Goal: Transaction & Acquisition: Purchase product/service

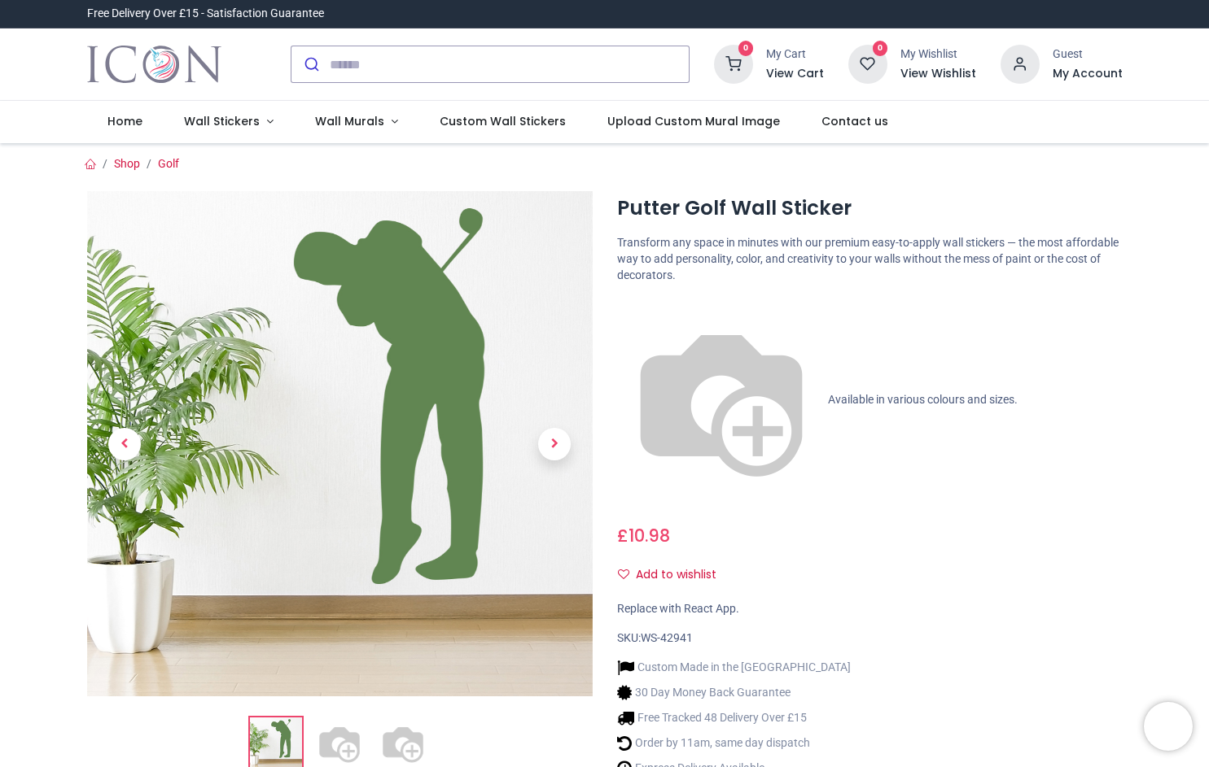
click at [634, 308] on img at bounding box center [721, 400] width 208 height 208
click at [634, 307] on img at bounding box center [721, 400] width 208 height 208
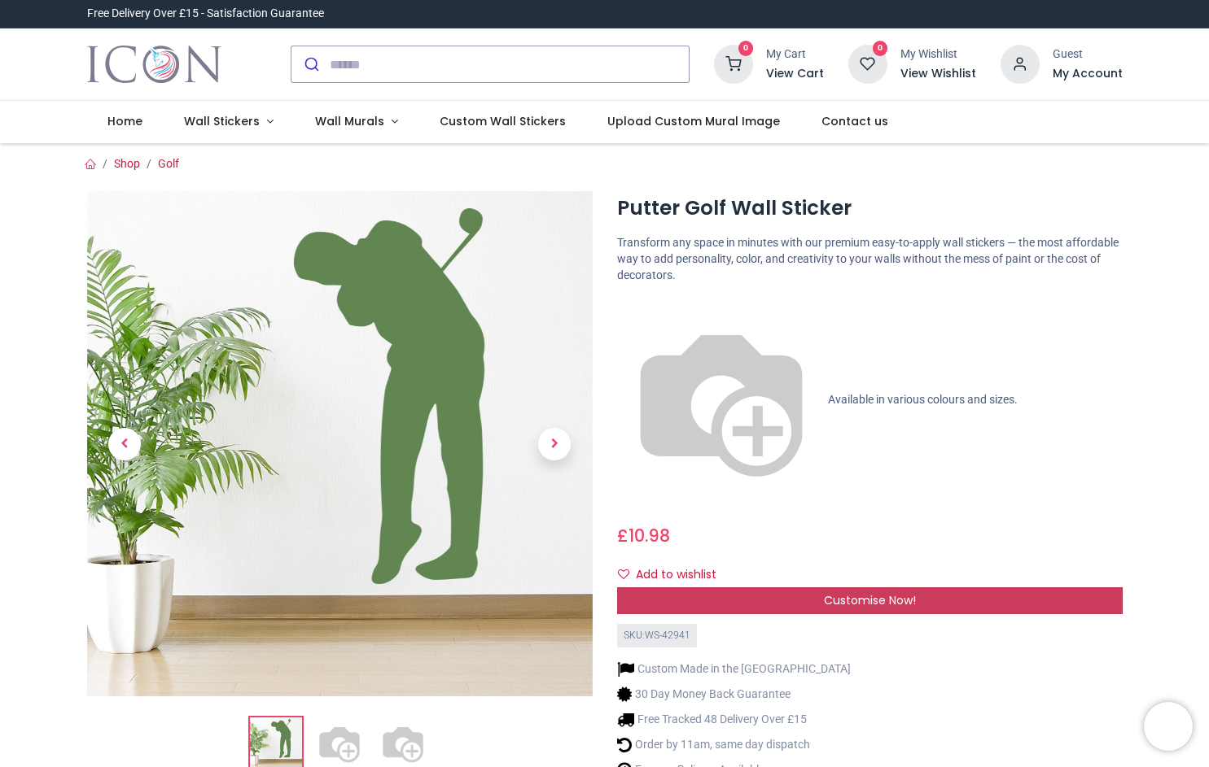
click at [886, 592] on span "Customise Now!" at bounding box center [870, 600] width 92 height 16
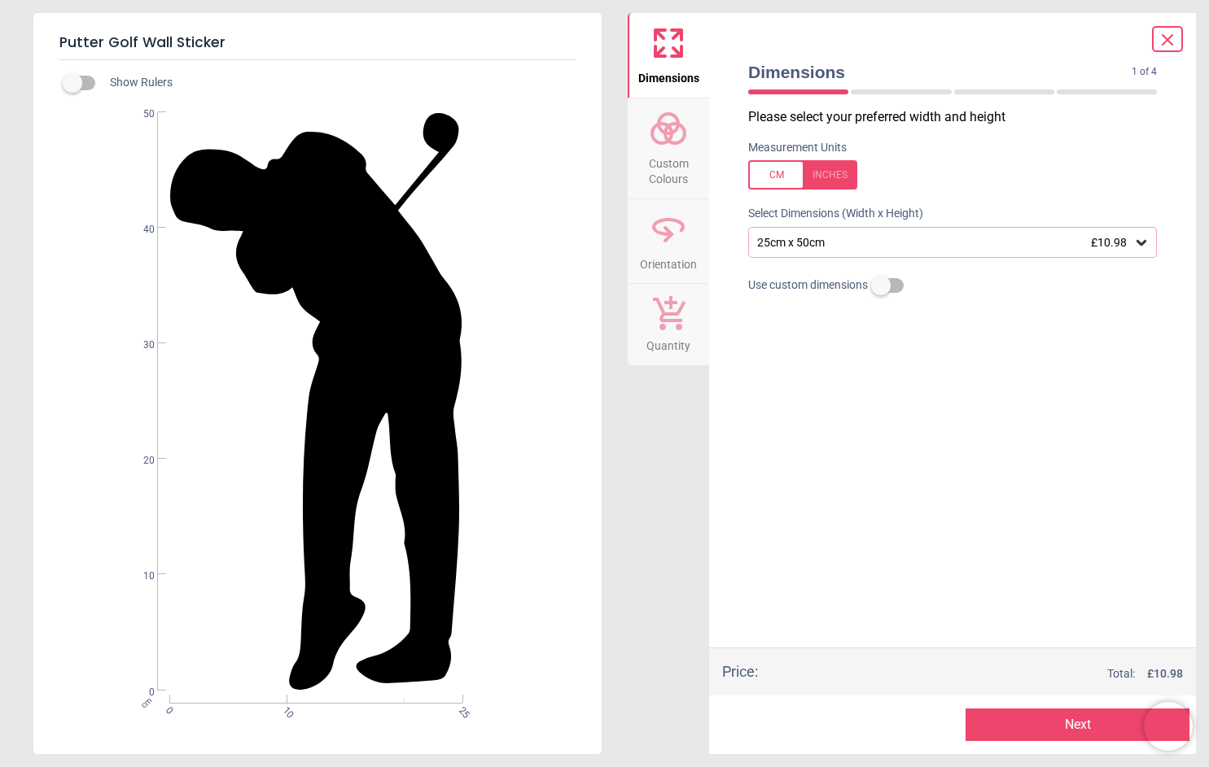
click at [820, 251] on div "25cm x 50cm £10.98" at bounding box center [952, 242] width 409 height 31
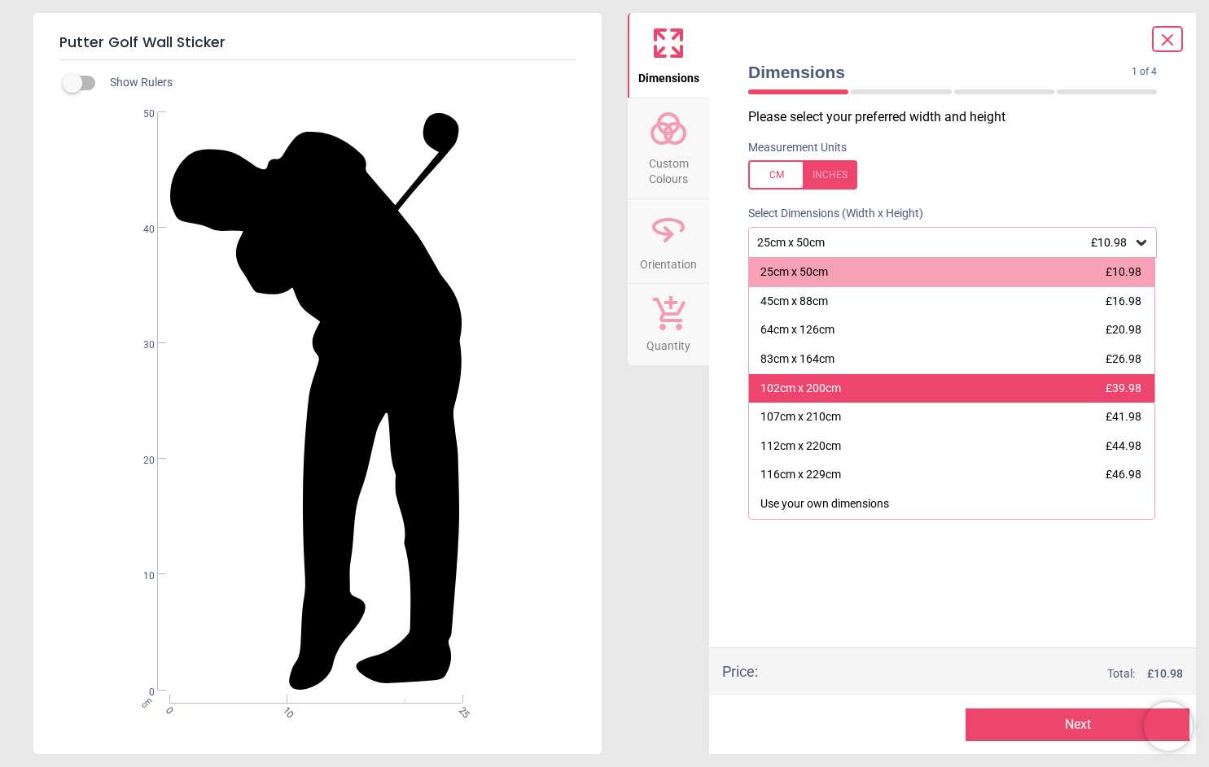
click at [854, 389] on div "102cm x 200cm £39.98" at bounding box center [951, 388] width 405 height 29
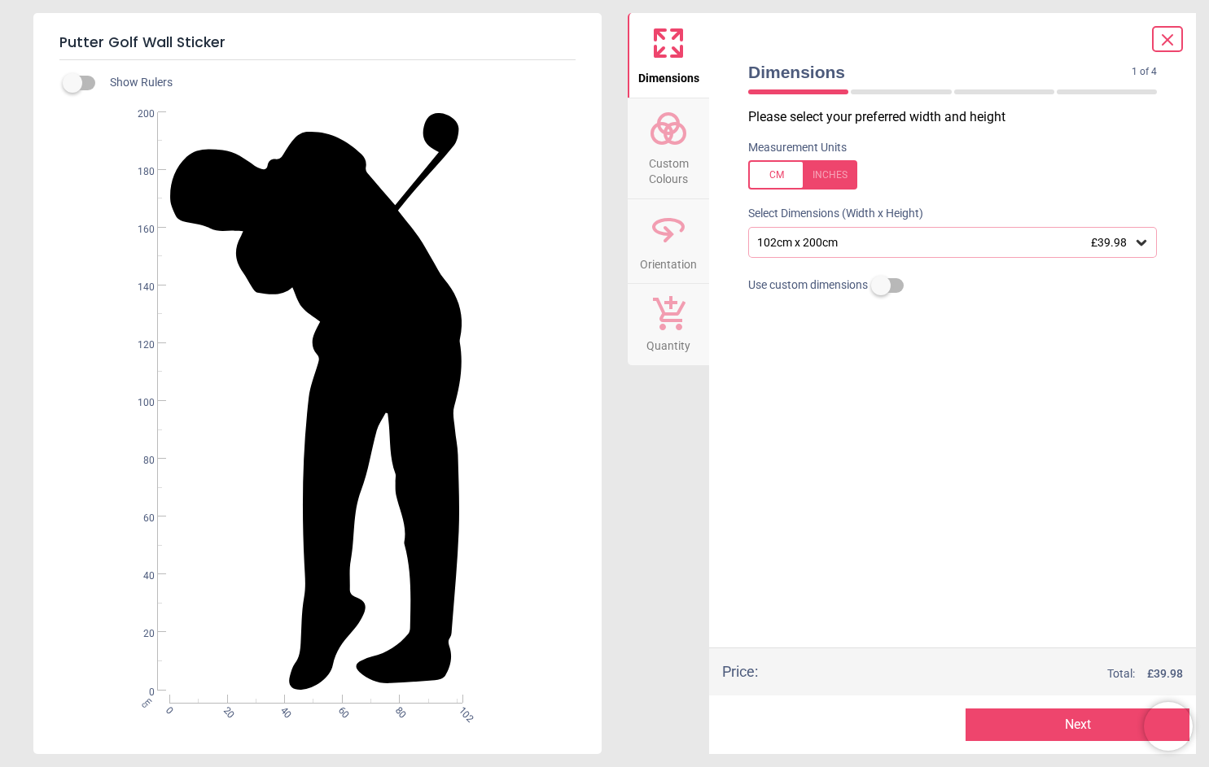
click at [976, 193] on div "Measurement Units" at bounding box center [952, 164] width 435 height 63
click at [72, 83] on label at bounding box center [72, 83] width 0 height 0
click at [99, 81] on div "Show Rulers" at bounding box center [336, 83] width 529 height 20
click at [72, 83] on label at bounding box center [72, 83] width 0 height 0
click at [679, 143] on circle at bounding box center [675, 134] width 20 height 20
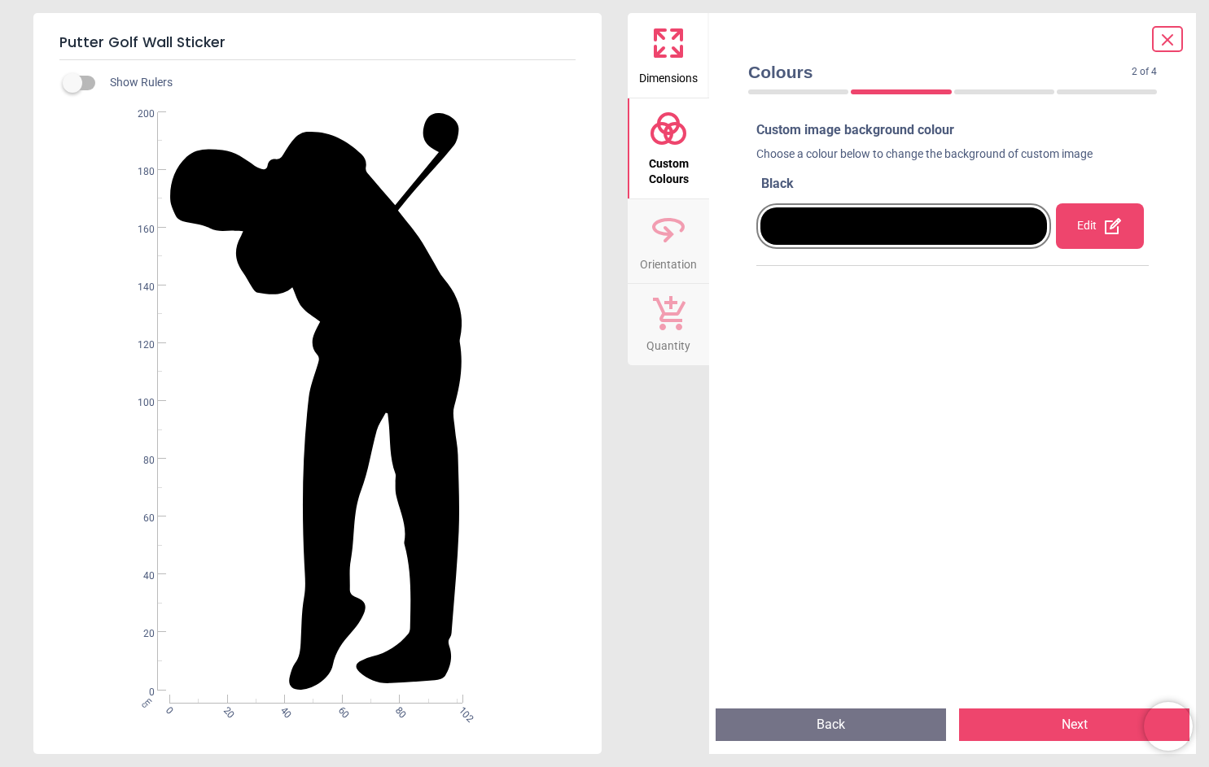
click at [922, 249] on div at bounding box center [903, 226] width 295 height 65
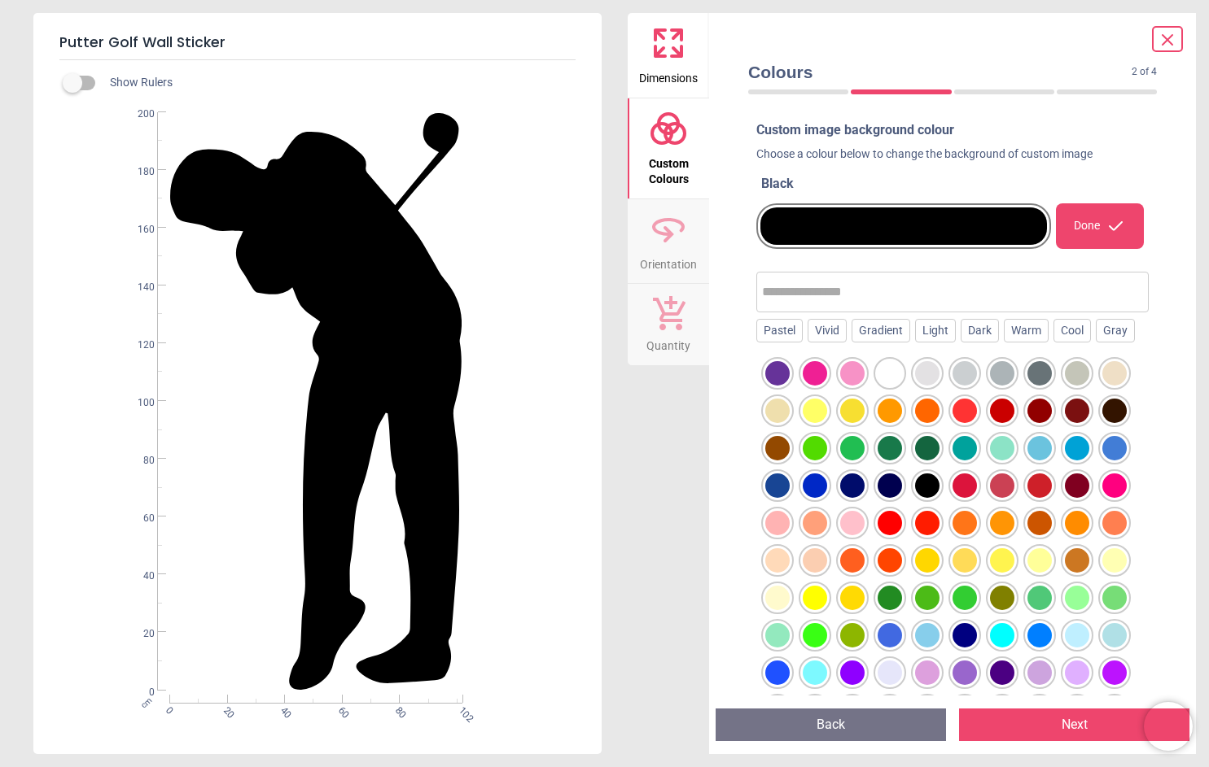
click at [864, 417] on div at bounding box center [852, 411] width 24 height 24
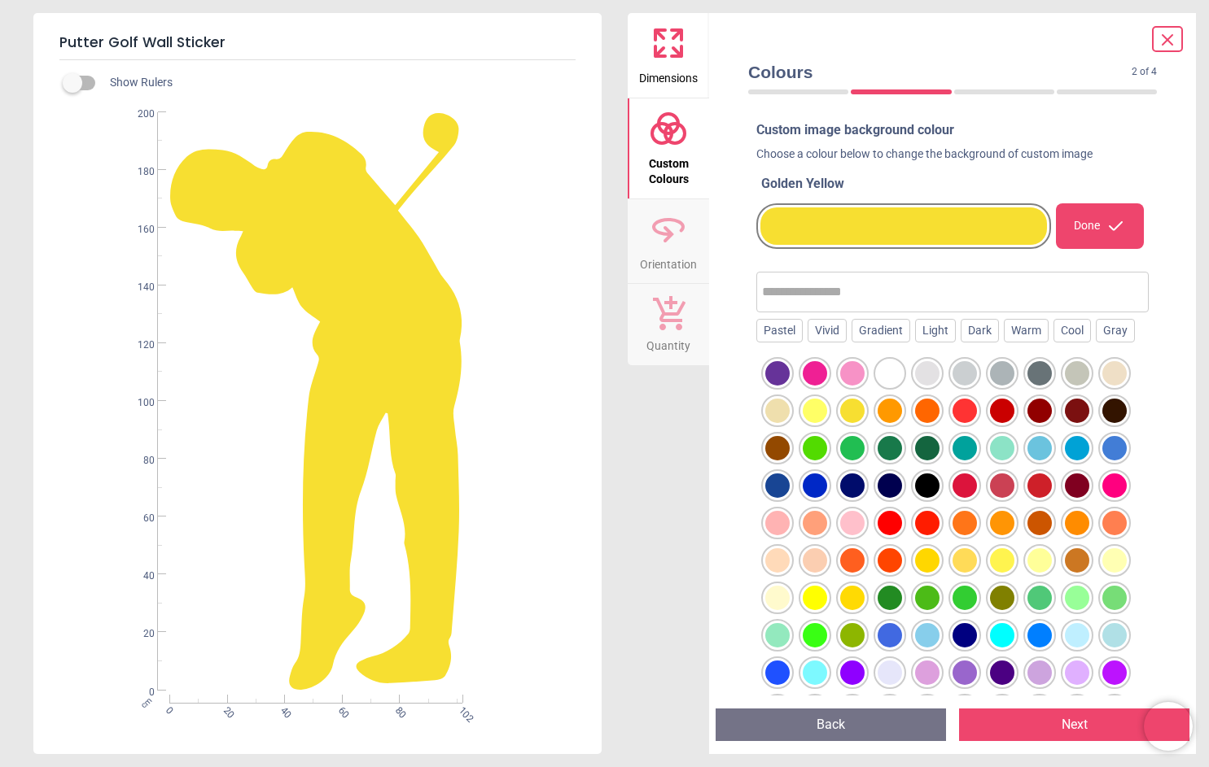
click at [1102, 498] on div at bounding box center [1114, 486] width 24 height 24
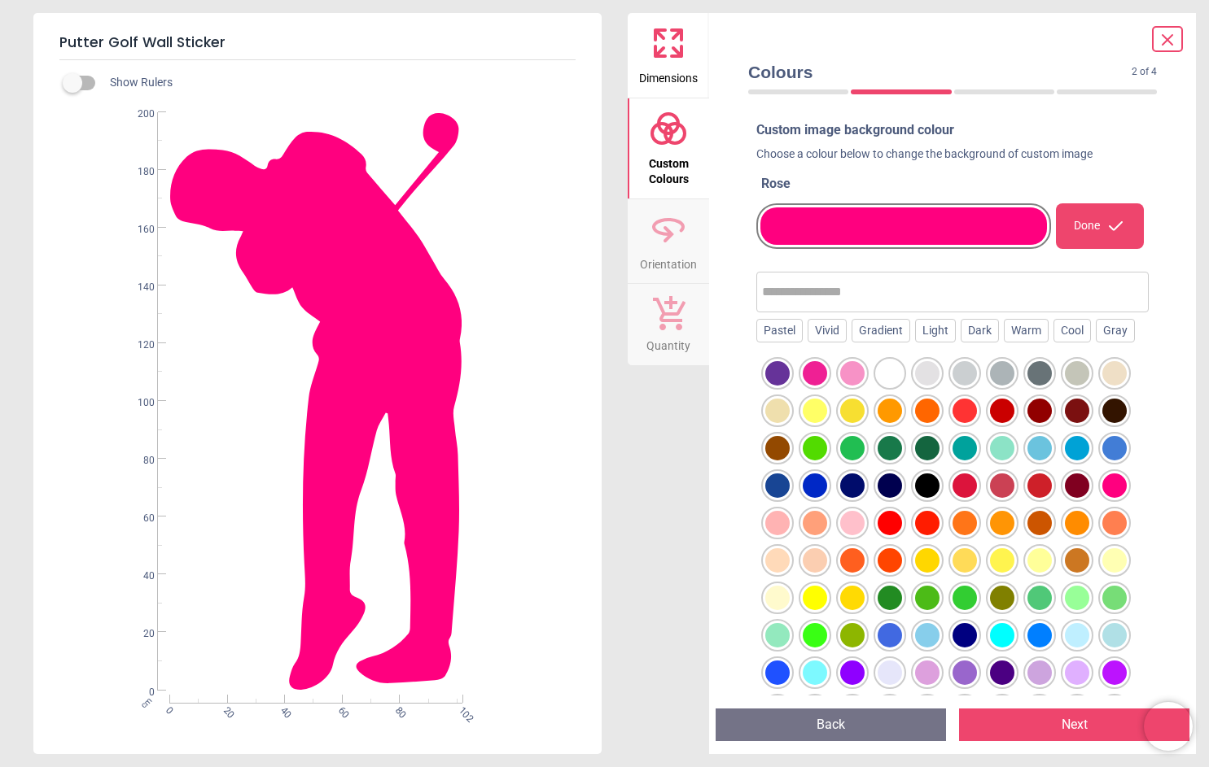
click at [789, 676] on div at bounding box center [777, 673] width 24 height 24
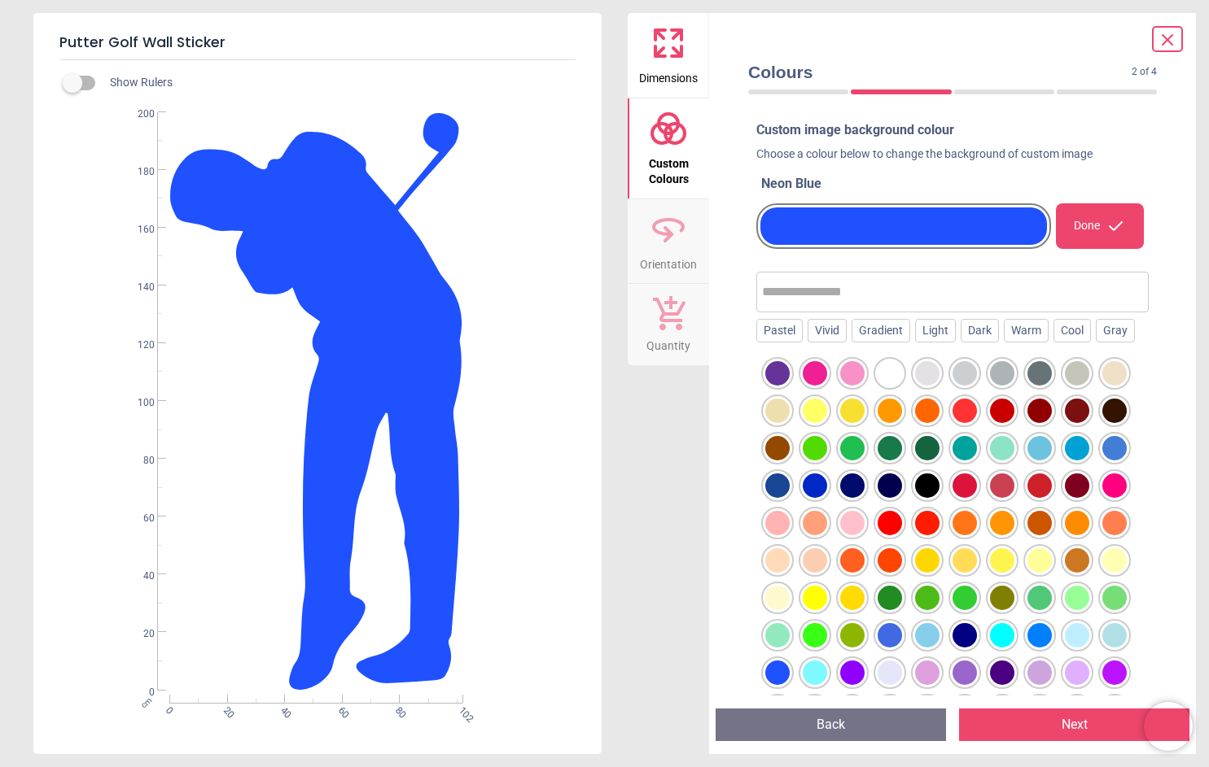
click at [990, 648] on div at bounding box center [1002, 635] width 24 height 24
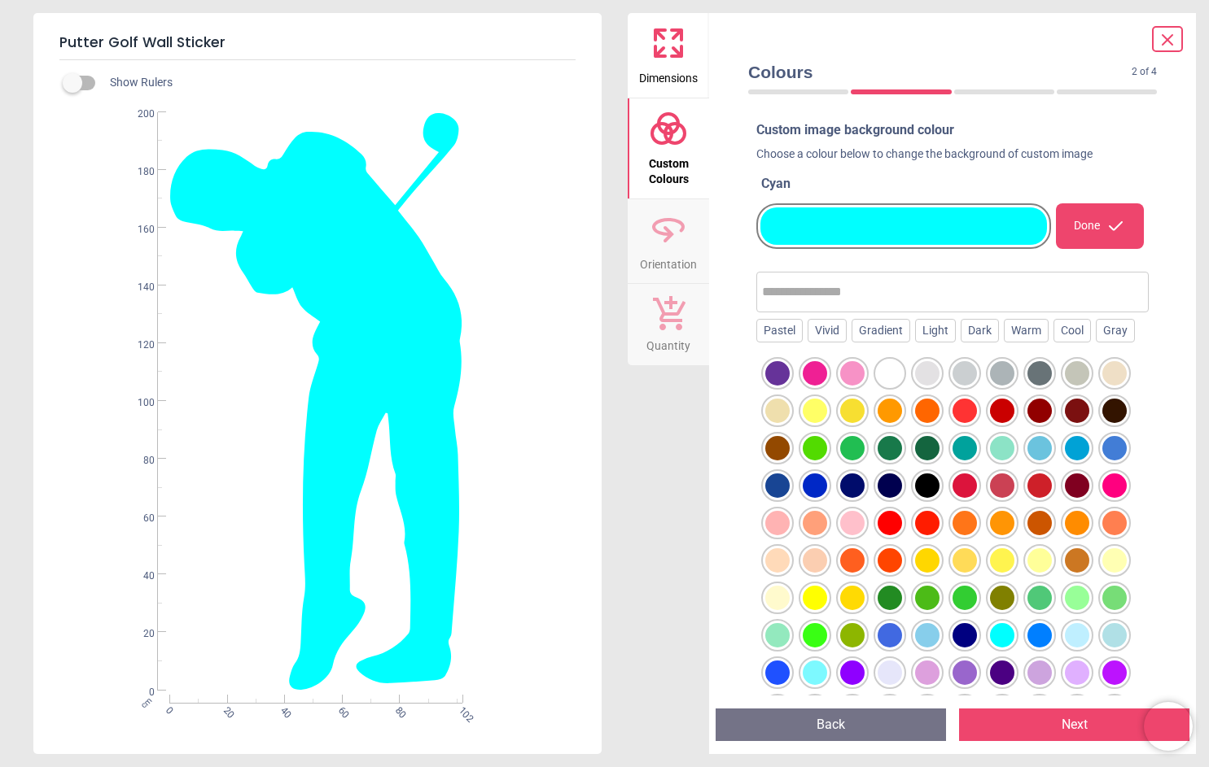
click at [827, 601] on div at bounding box center [814, 598] width 24 height 24
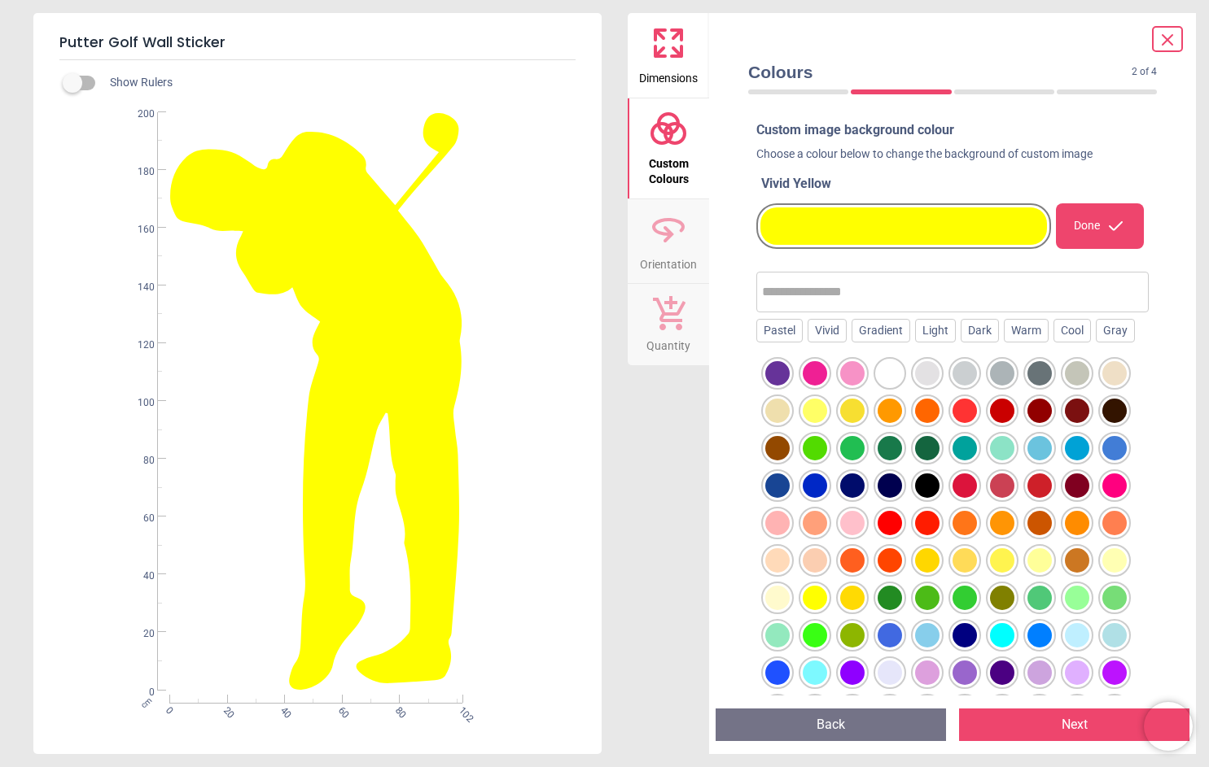
click at [1102, 423] on div at bounding box center [1114, 411] width 24 height 24
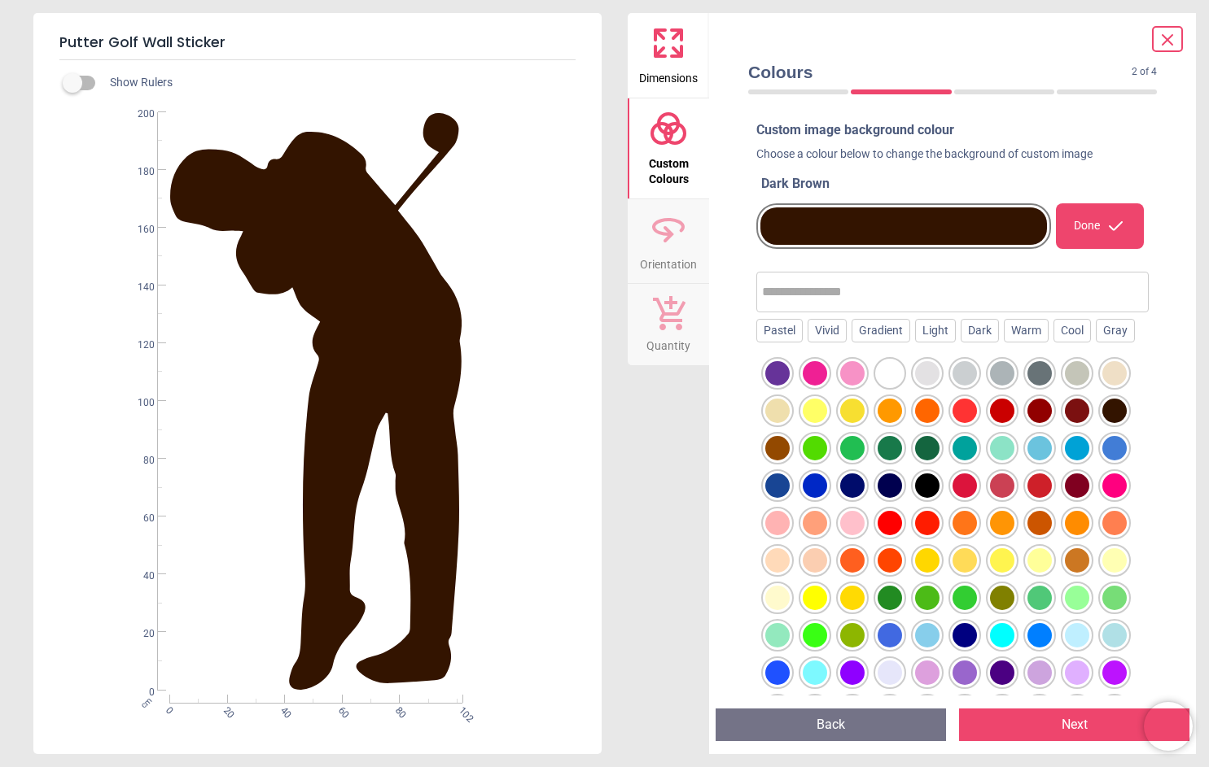
click at [902, 444] on div at bounding box center [889, 448] width 24 height 24
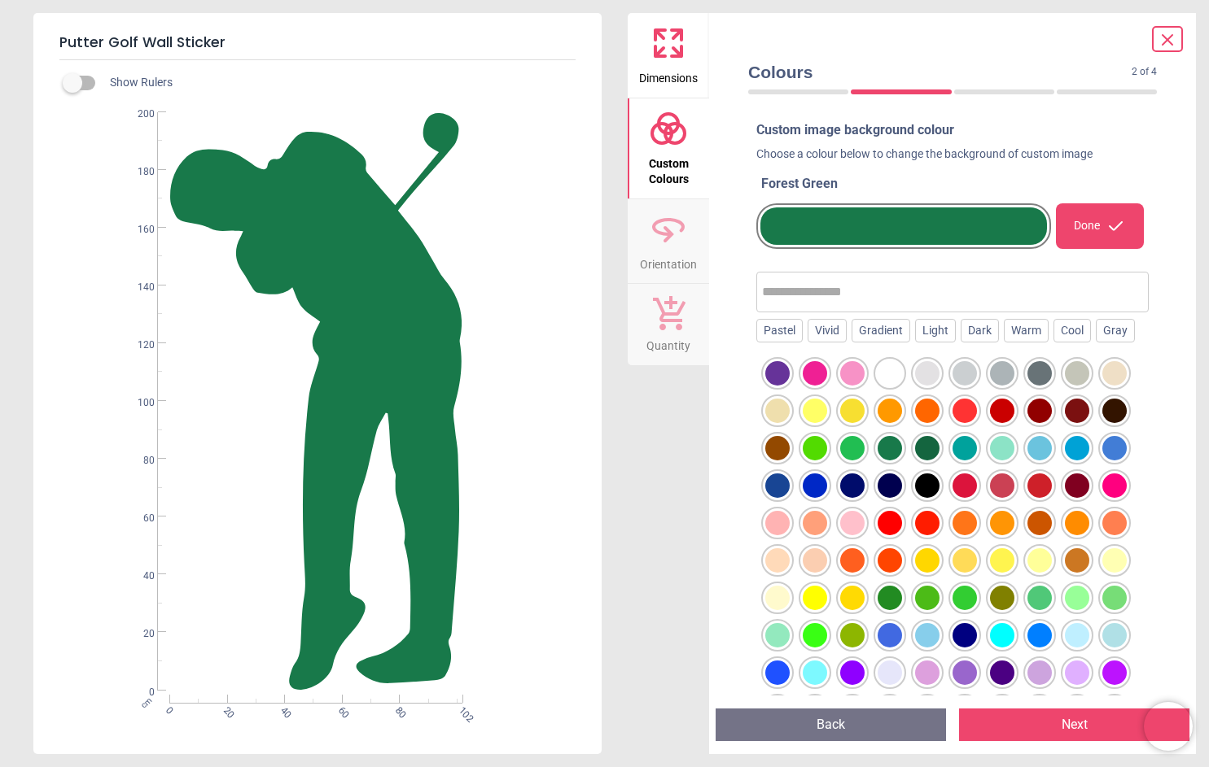
click at [939, 449] on div at bounding box center [927, 448] width 24 height 24
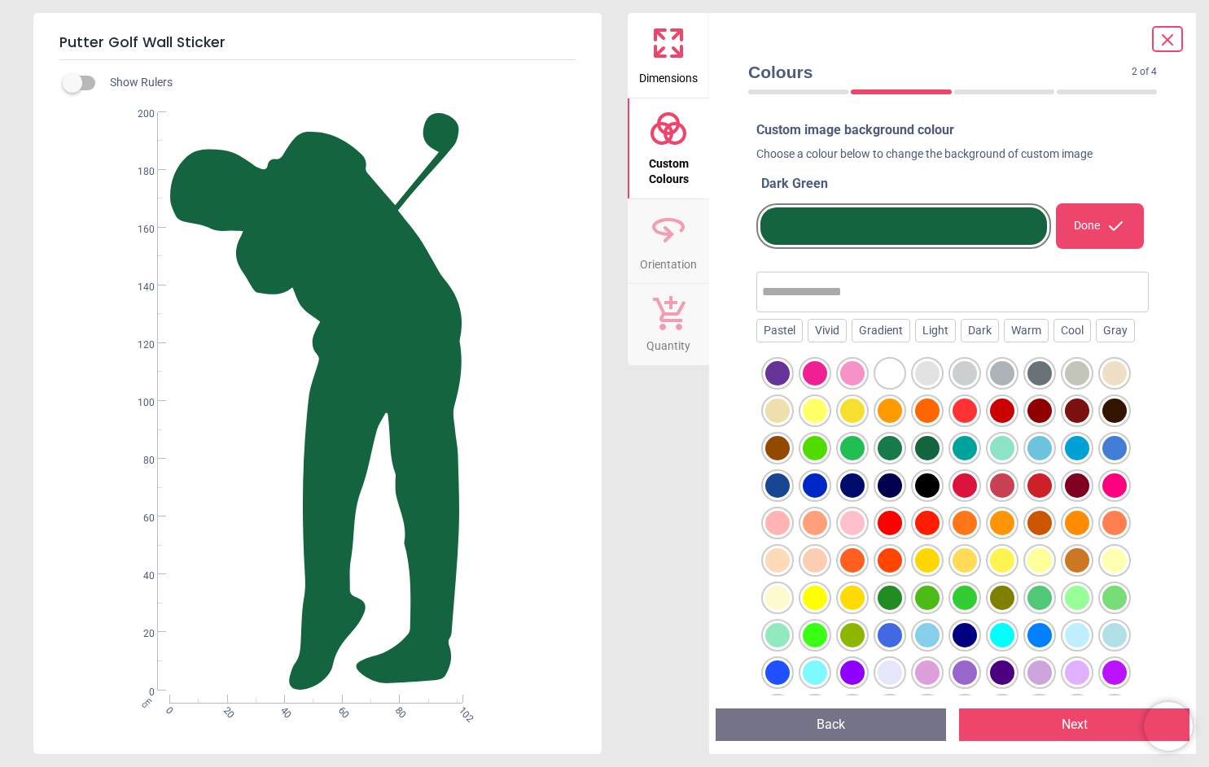
click at [977, 452] on div at bounding box center [964, 448] width 24 height 24
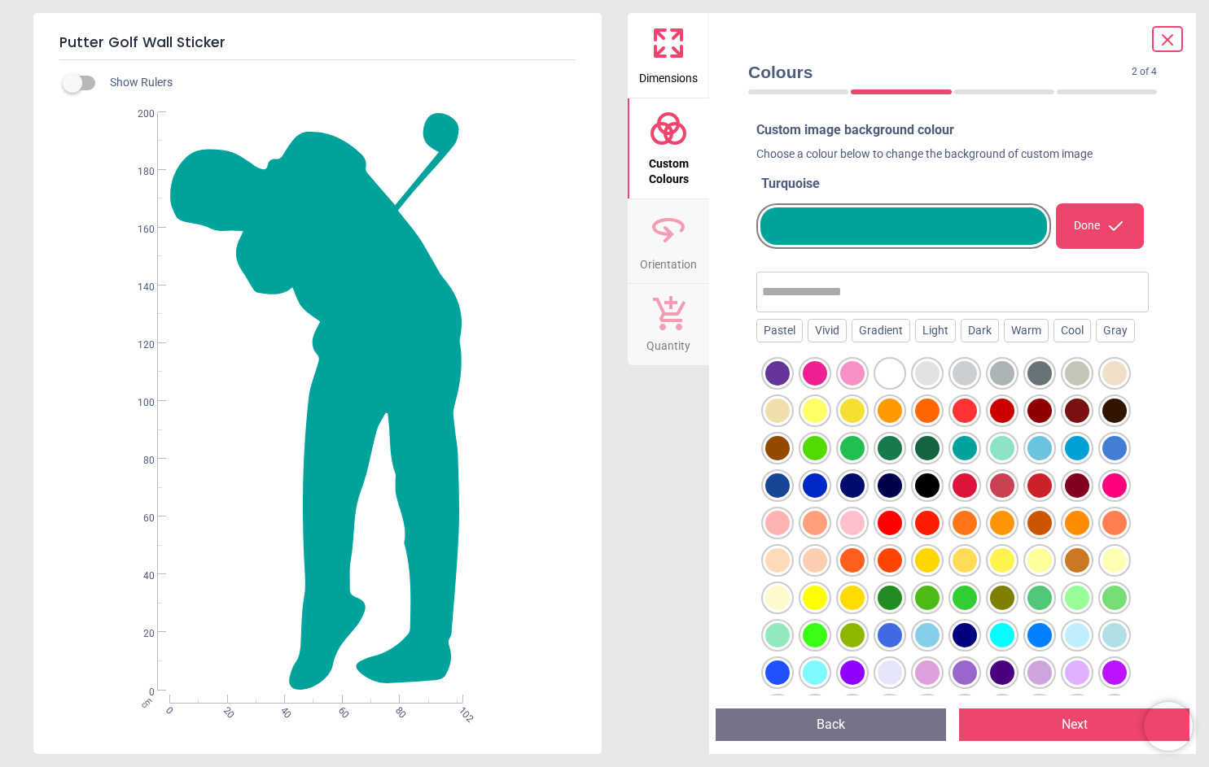
click at [1014, 448] on div at bounding box center [1002, 448] width 24 height 24
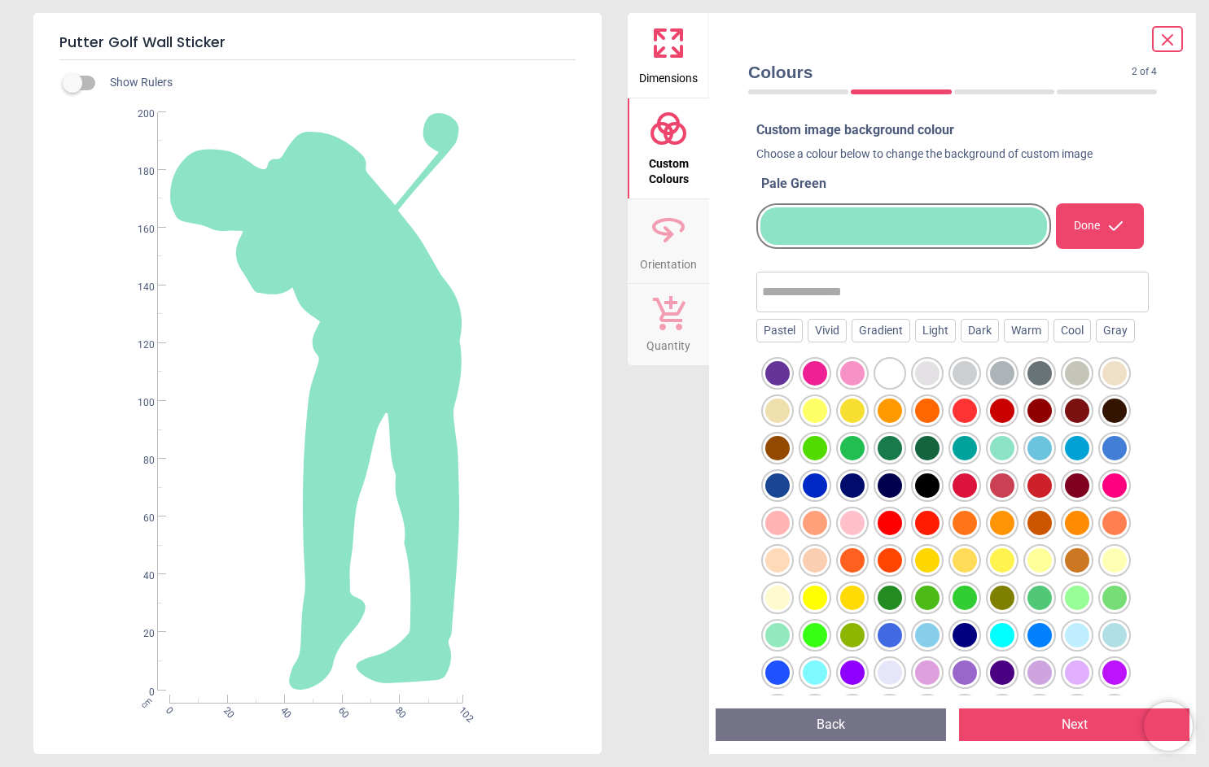
click at [977, 450] on div at bounding box center [964, 448] width 24 height 24
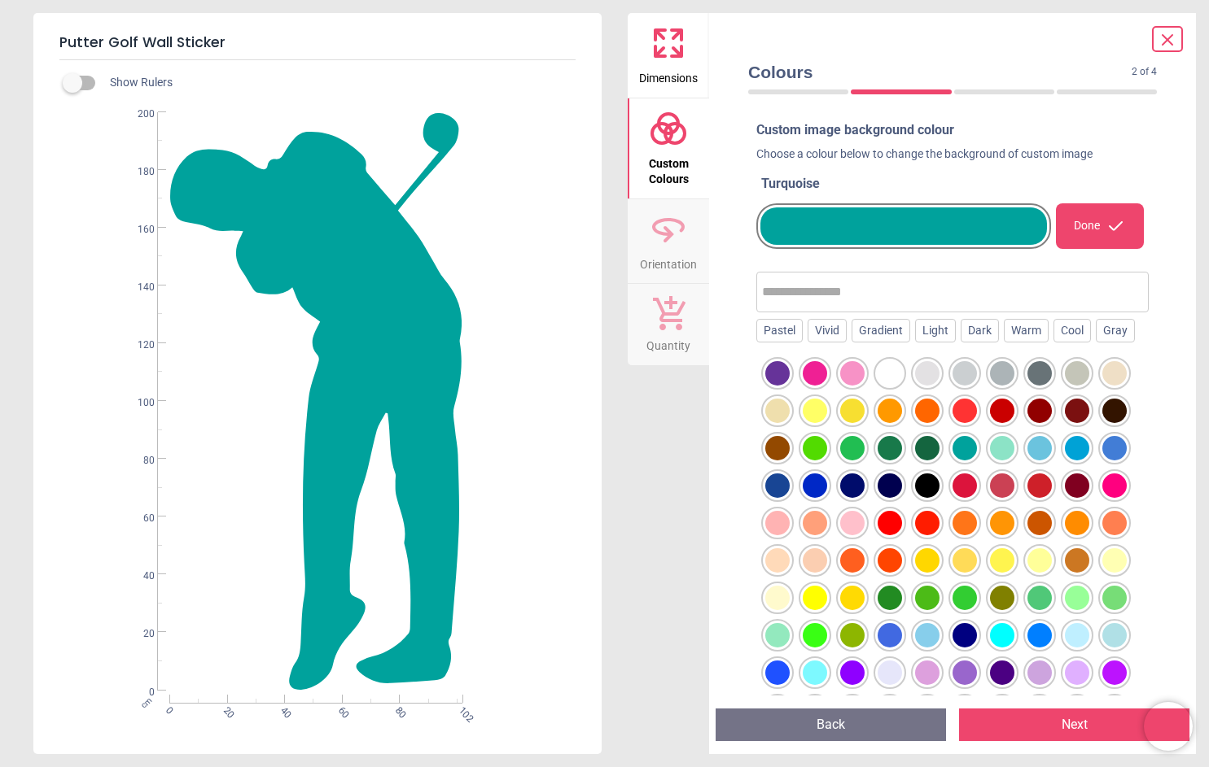
click at [939, 452] on div at bounding box center [927, 448] width 24 height 24
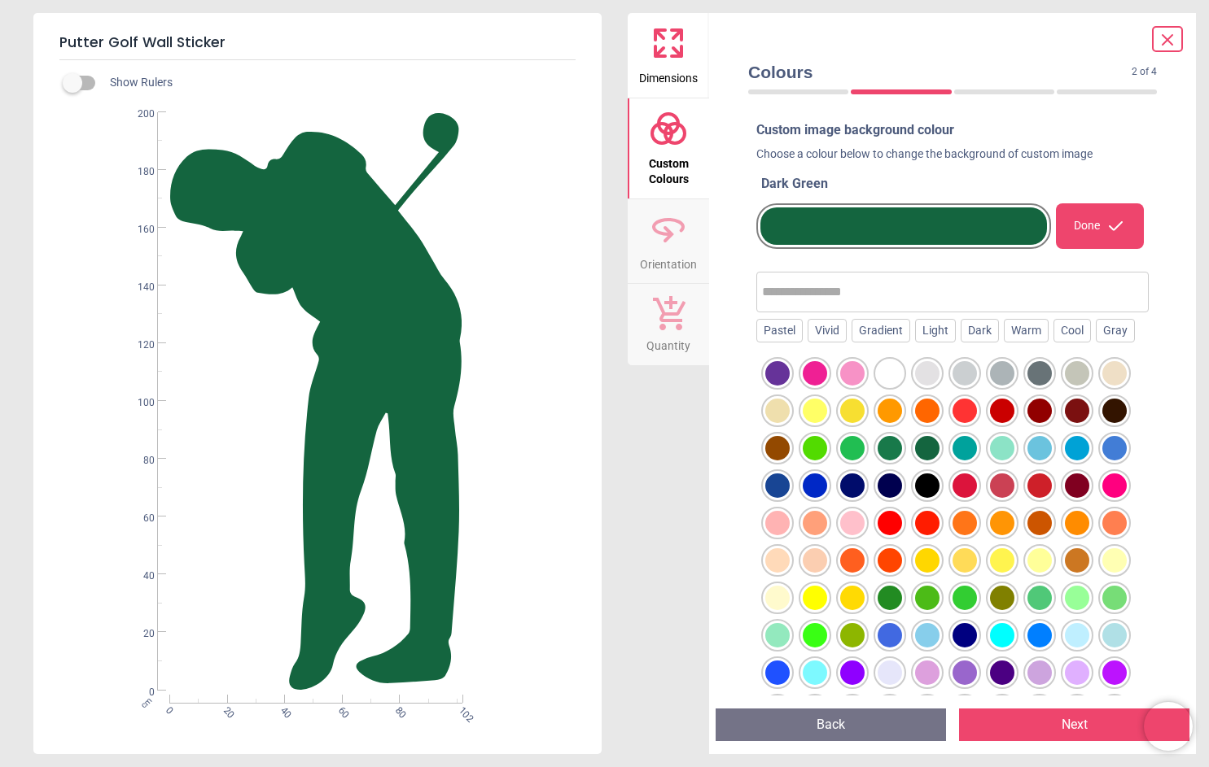
click at [1102, 423] on div at bounding box center [1114, 411] width 24 height 24
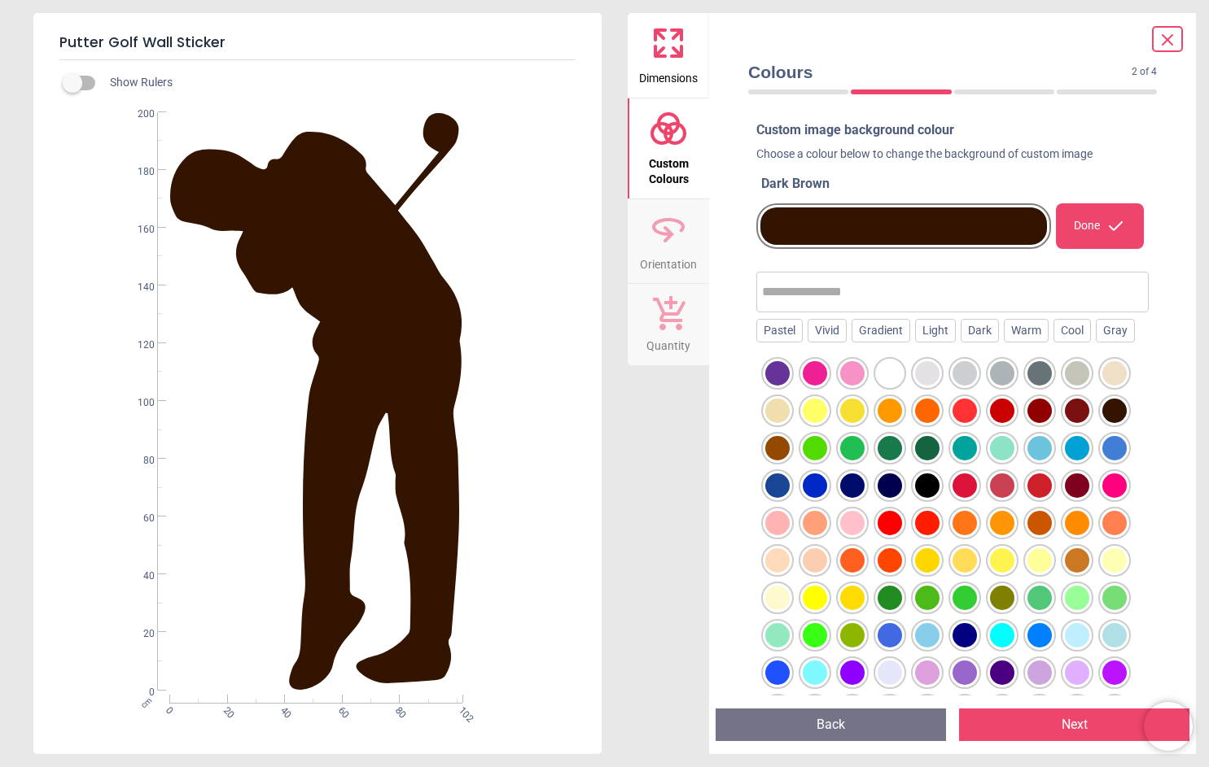
click at [939, 477] on div at bounding box center [927, 486] width 24 height 24
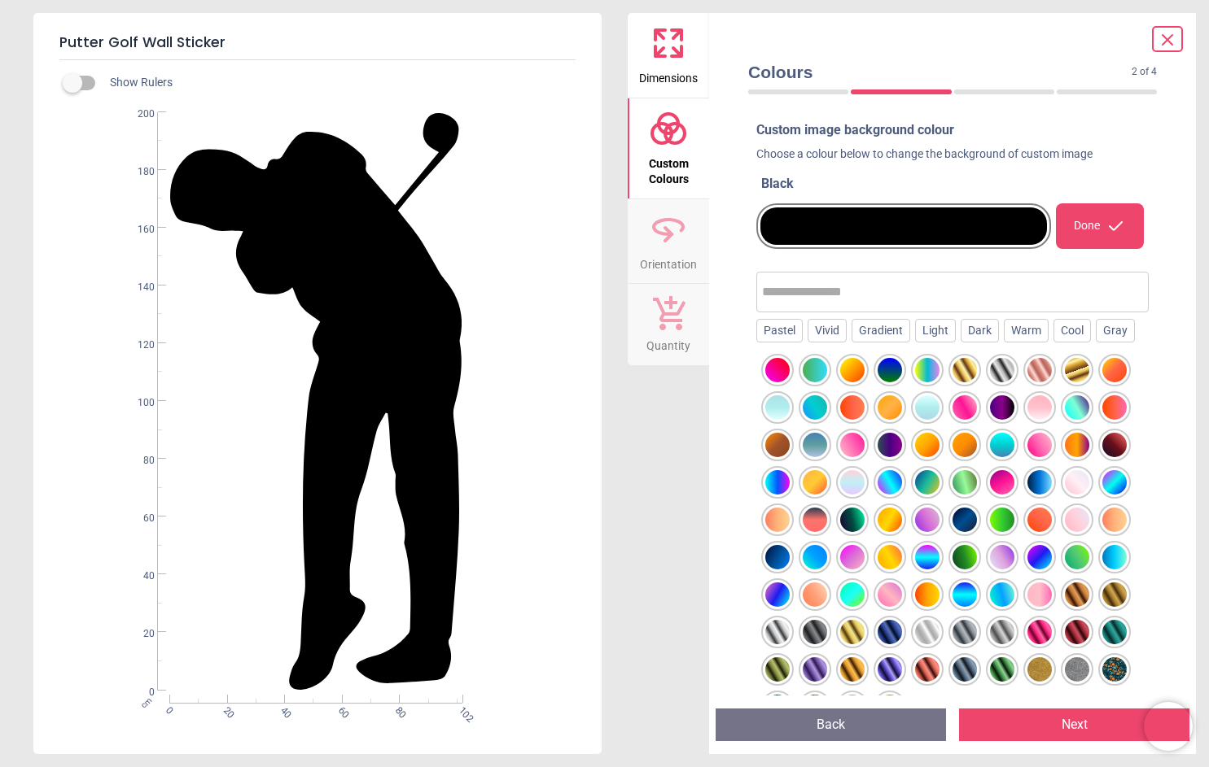
scroll to position [409, 0]
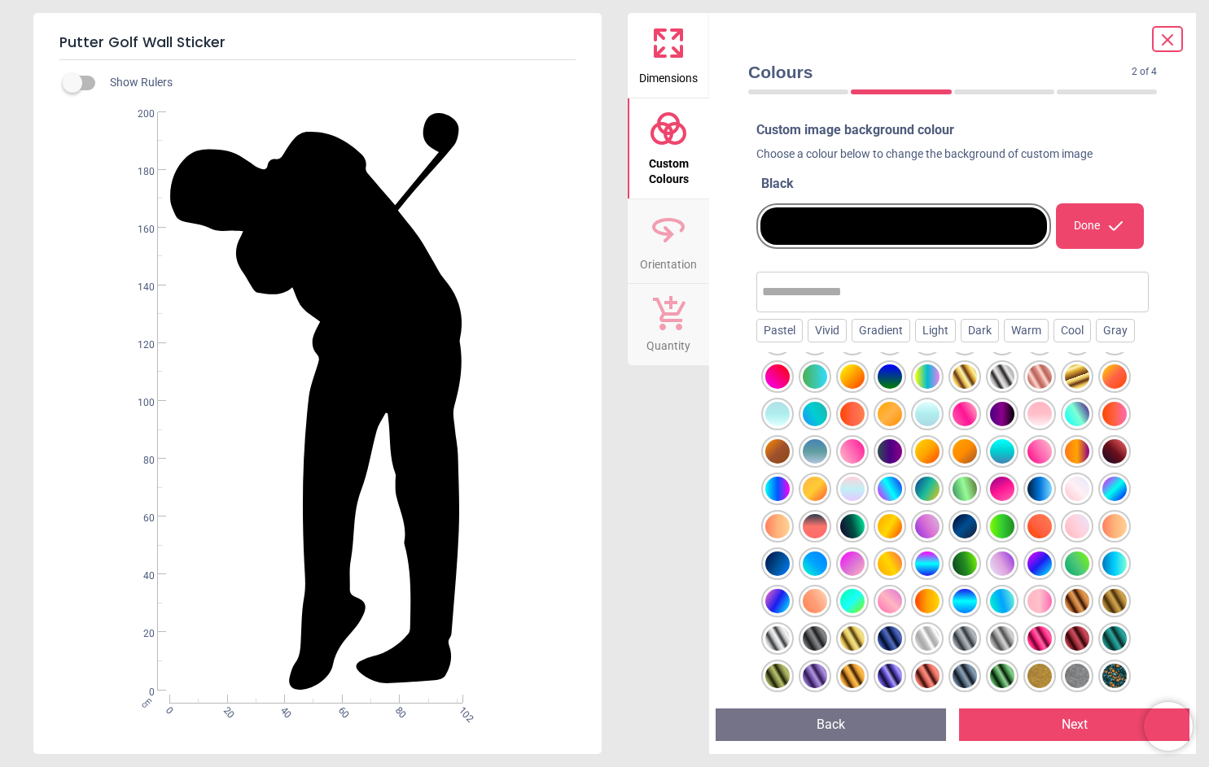
click at [902, 389] on div at bounding box center [889, 377] width 24 height 24
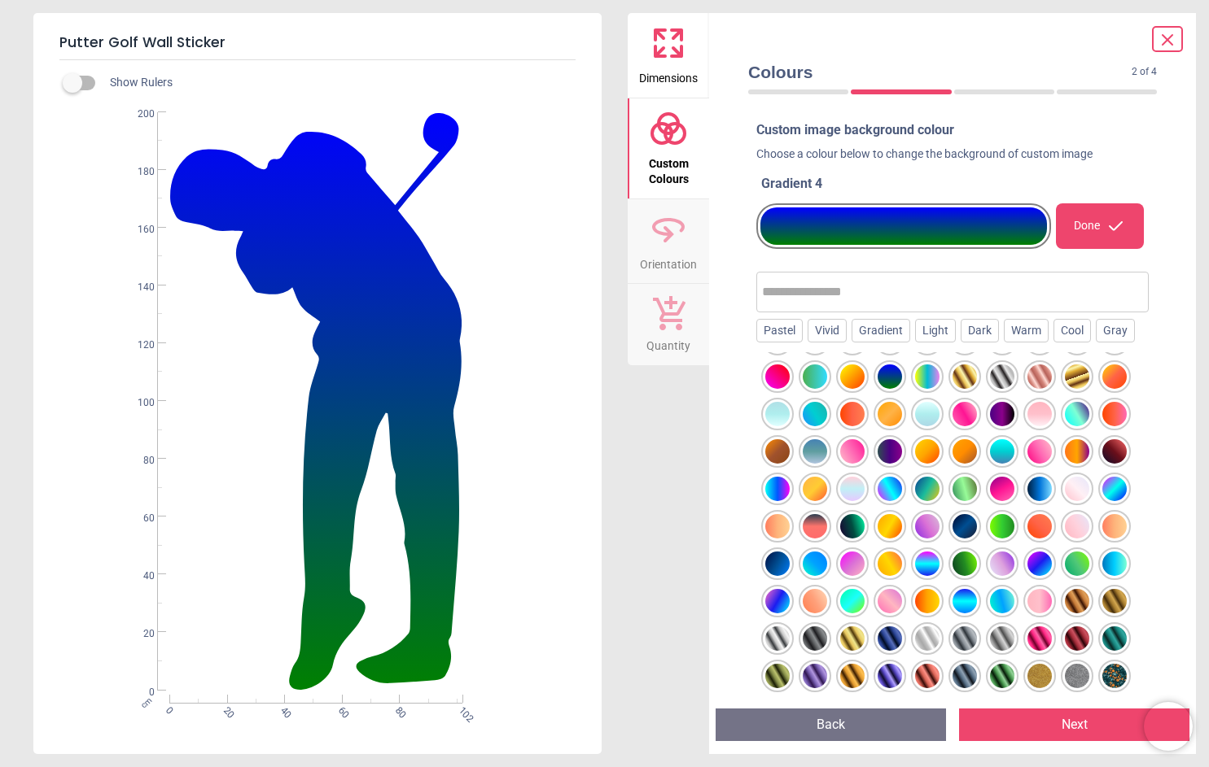
click at [789, 501] on div at bounding box center [777, 489] width 24 height 24
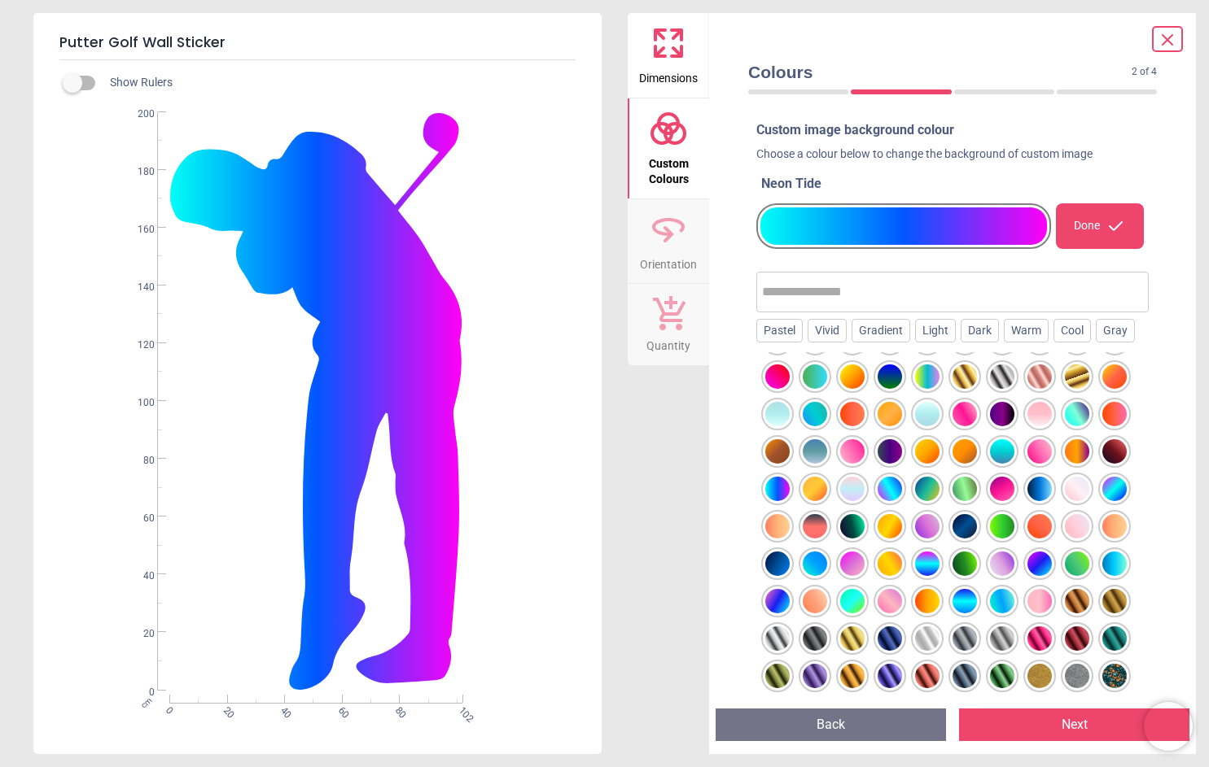
click at [1102, 464] on div at bounding box center [1114, 451] width 24 height 24
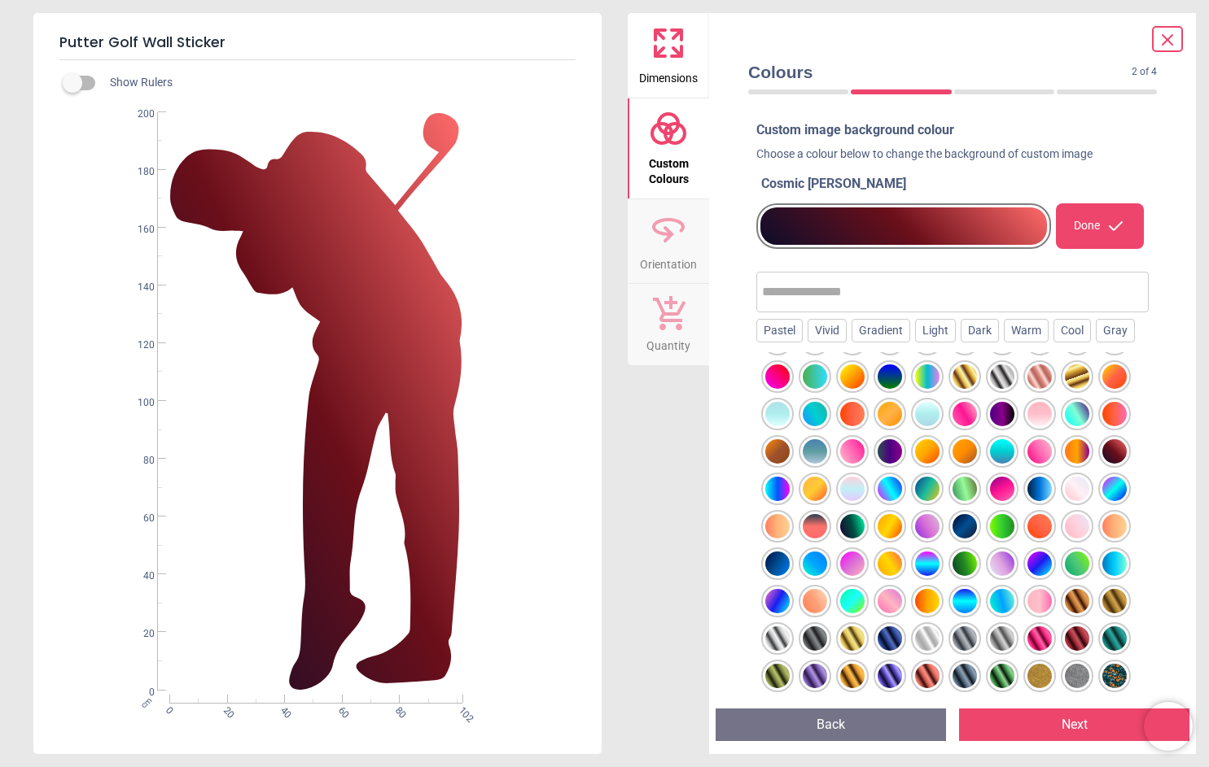
click at [1027, 501] on div at bounding box center [1039, 489] width 24 height 24
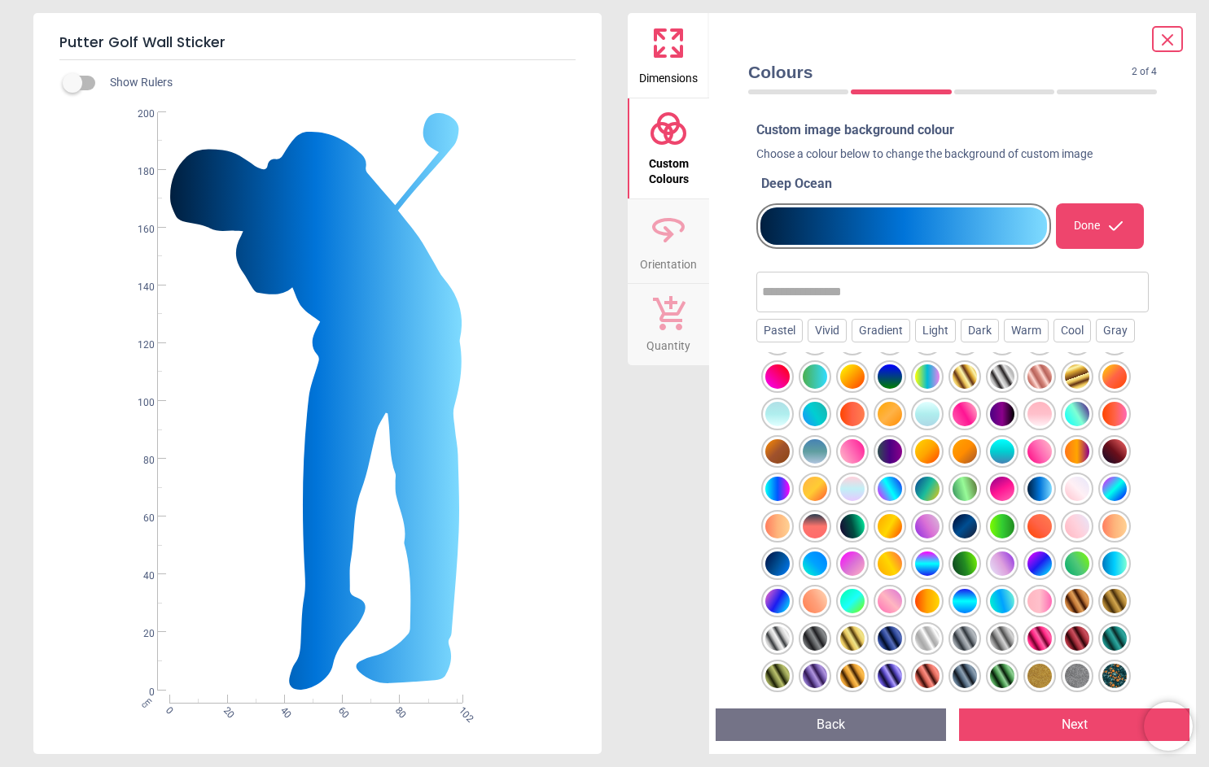
click at [789, 576] on div at bounding box center [777, 564] width 24 height 24
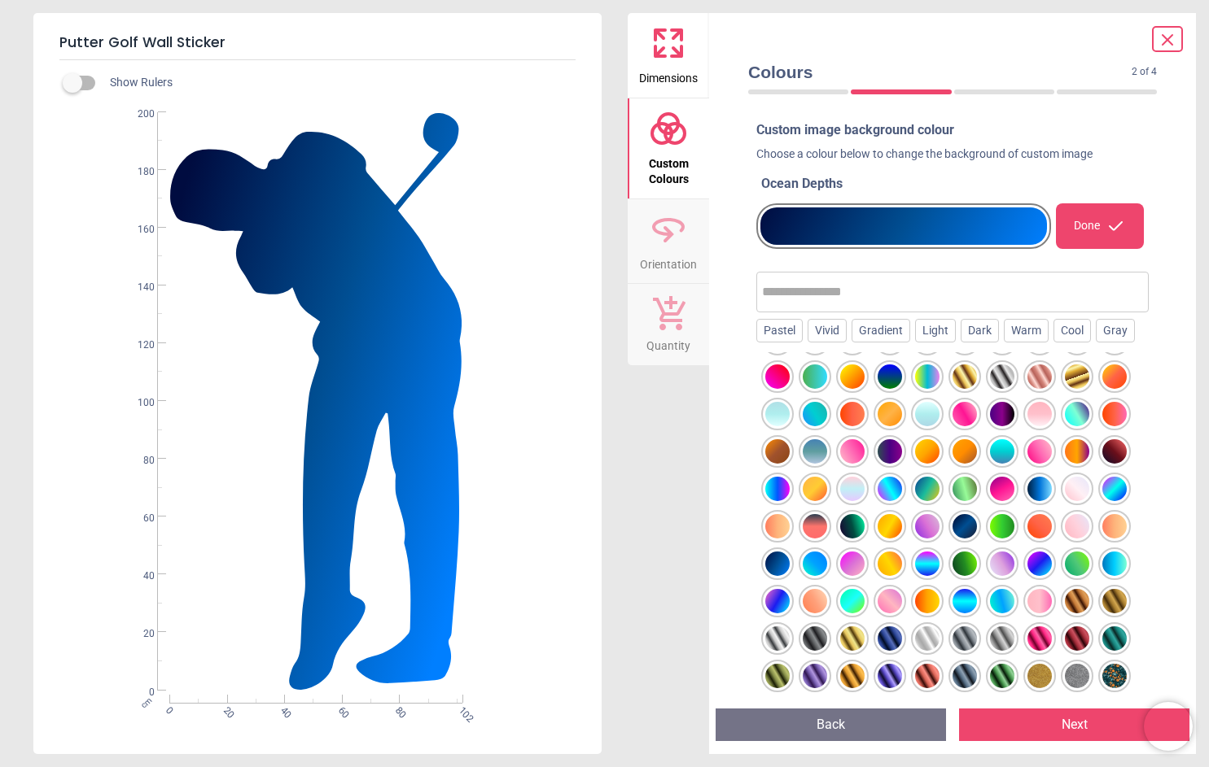
click at [1102, 501] on div at bounding box center [1114, 489] width 24 height 24
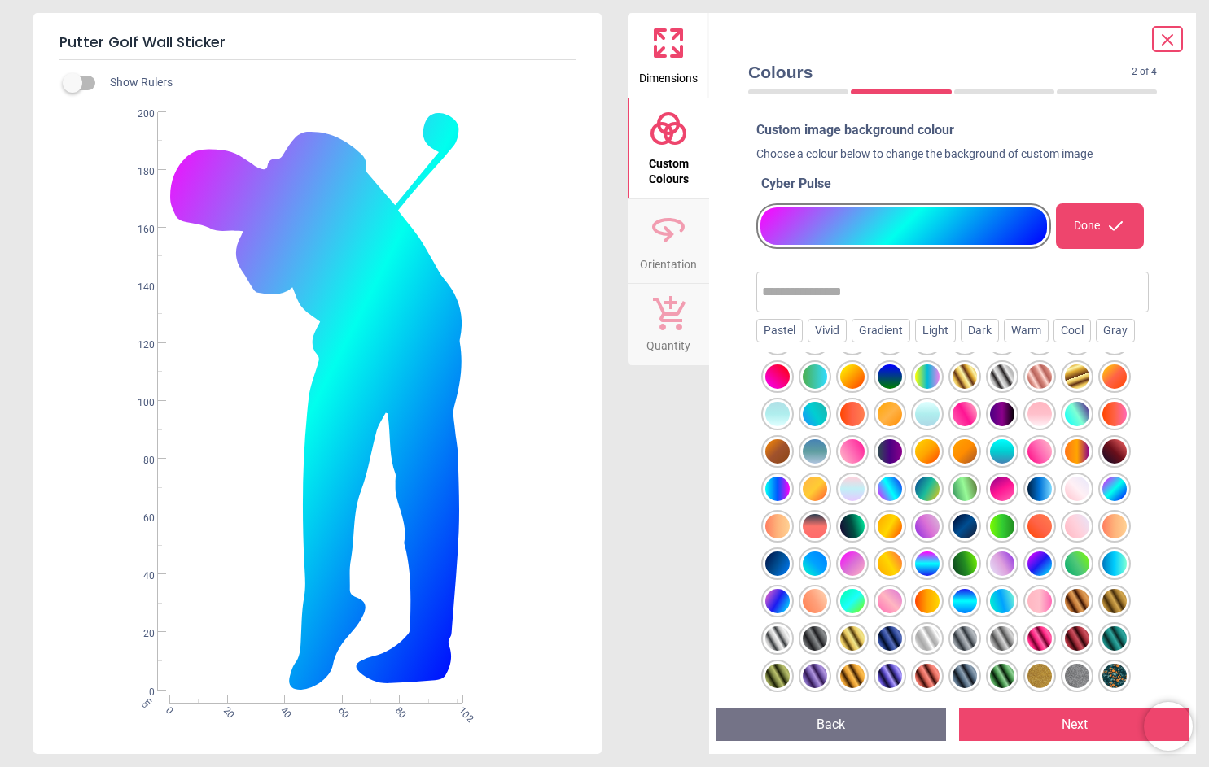
click at [915, 576] on div at bounding box center [927, 564] width 24 height 24
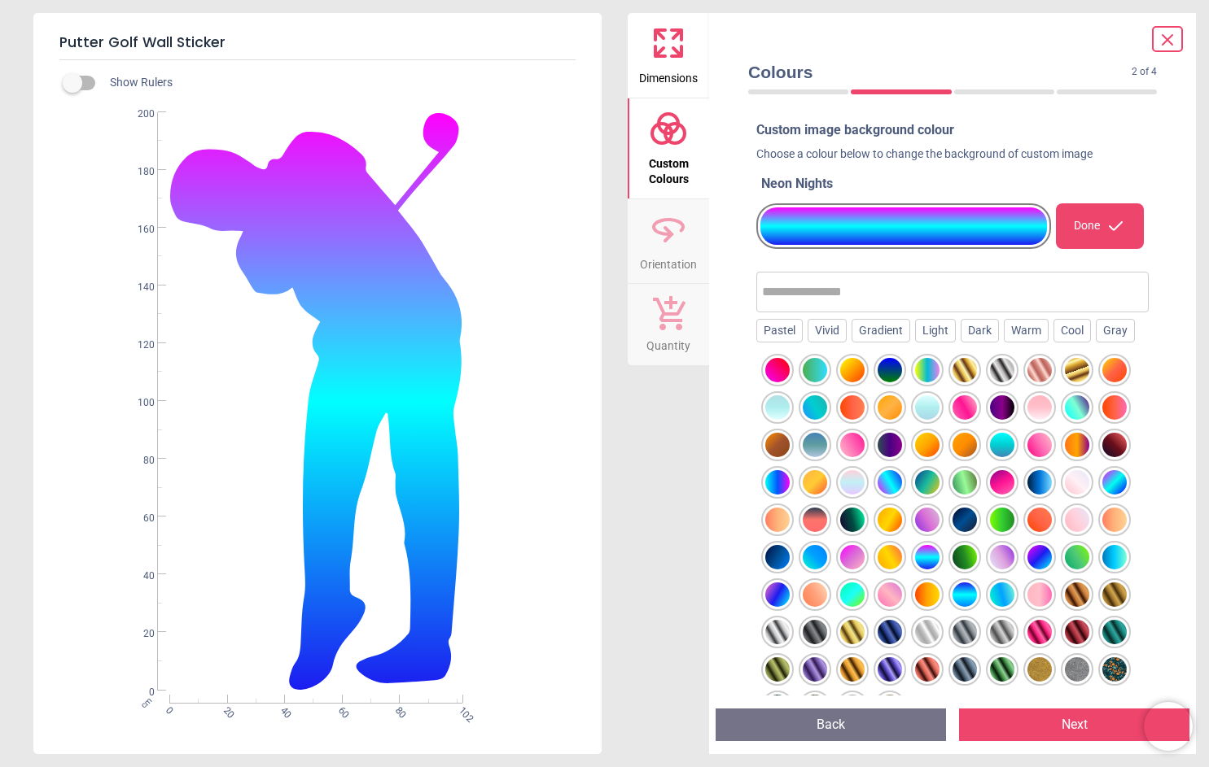
scroll to position [490, 0]
click at [939, 664] on div at bounding box center [927, 670] width 24 height 24
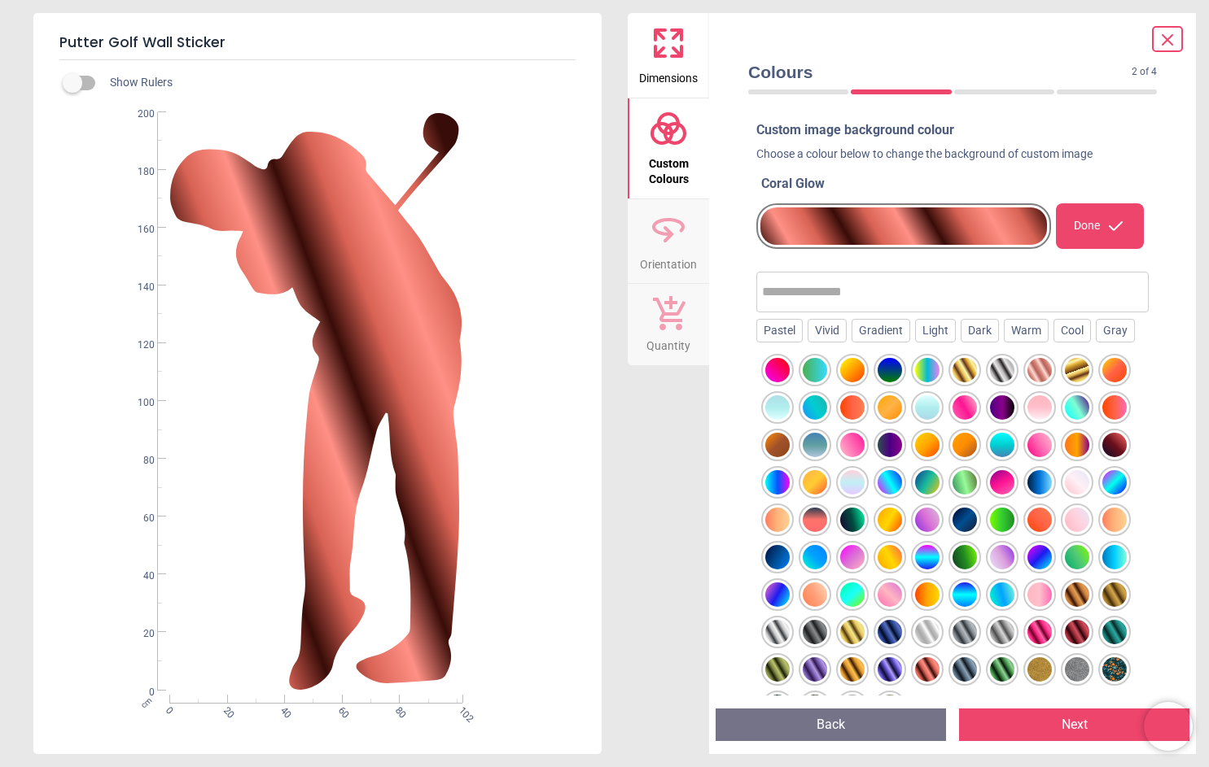
click at [902, 669] on div at bounding box center [889, 670] width 24 height 24
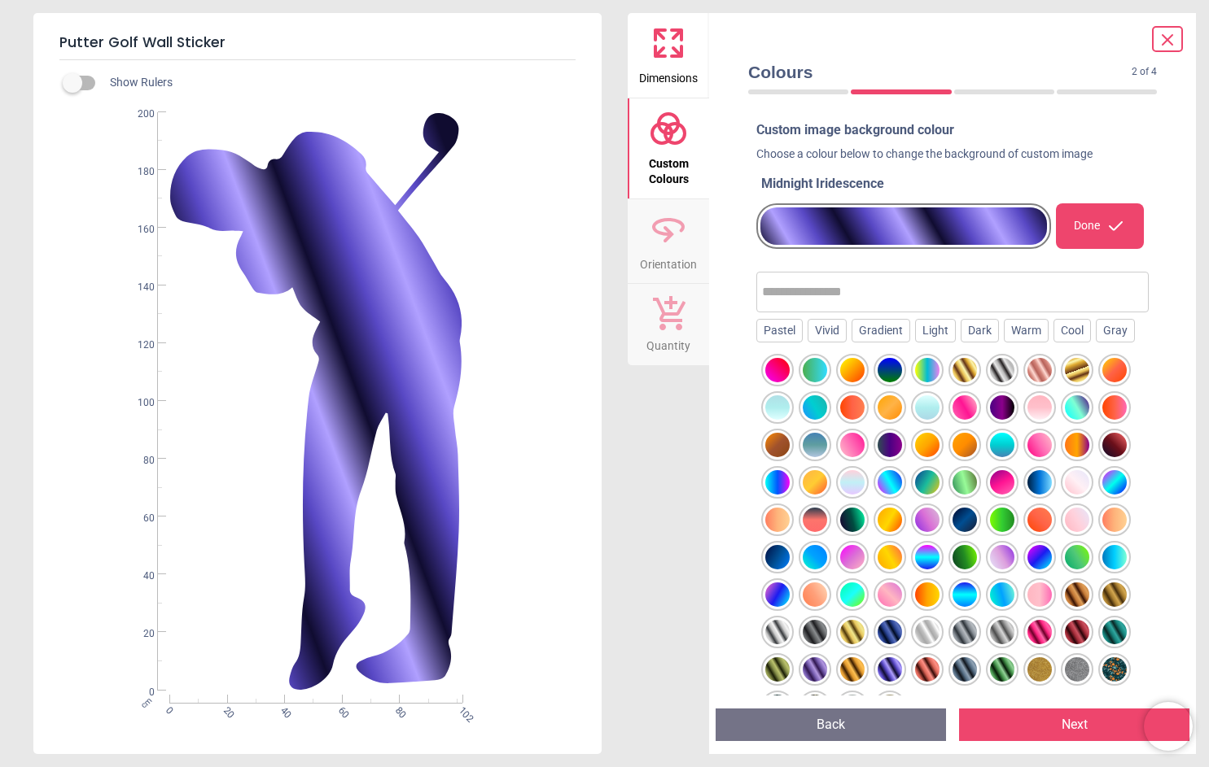
click at [952, 593] on div at bounding box center [964, 595] width 24 height 24
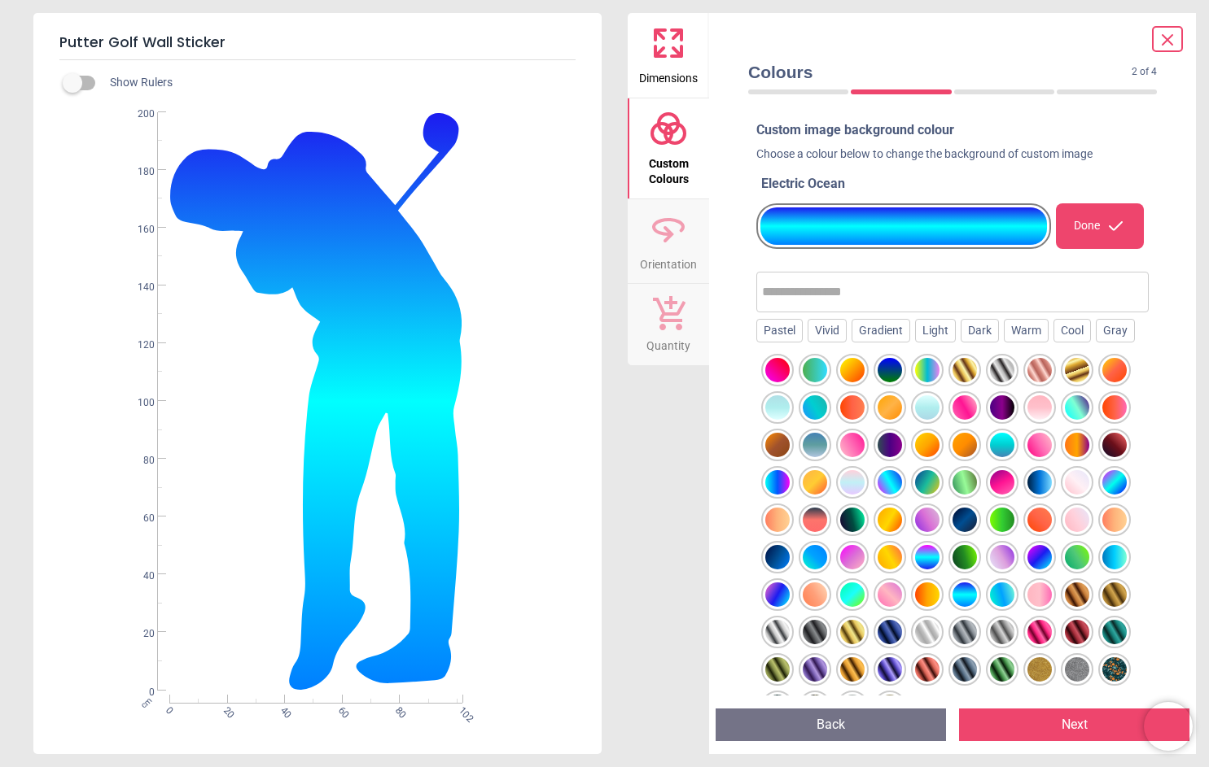
click at [985, 594] on div at bounding box center [952, 540] width 392 height 376
click at [990, 598] on div at bounding box center [1002, 595] width 24 height 24
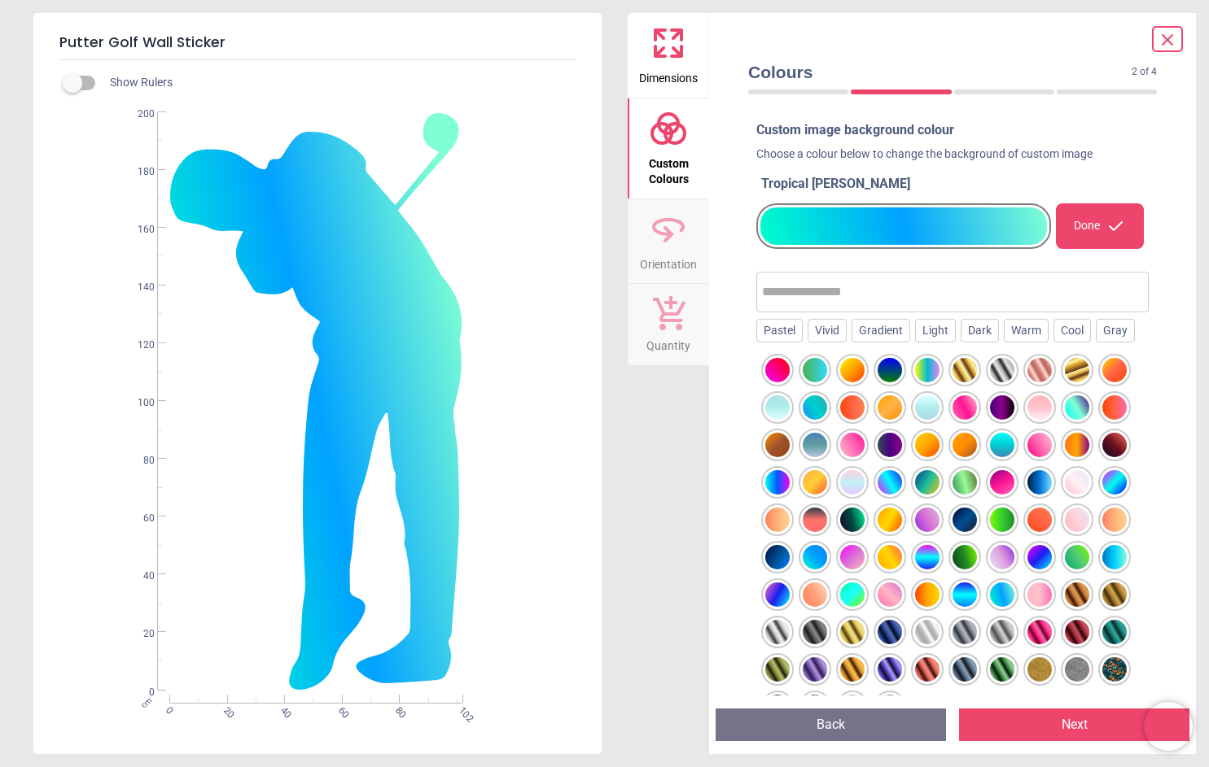
click at [1064, 598] on div at bounding box center [1076, 595] width 24 height 24
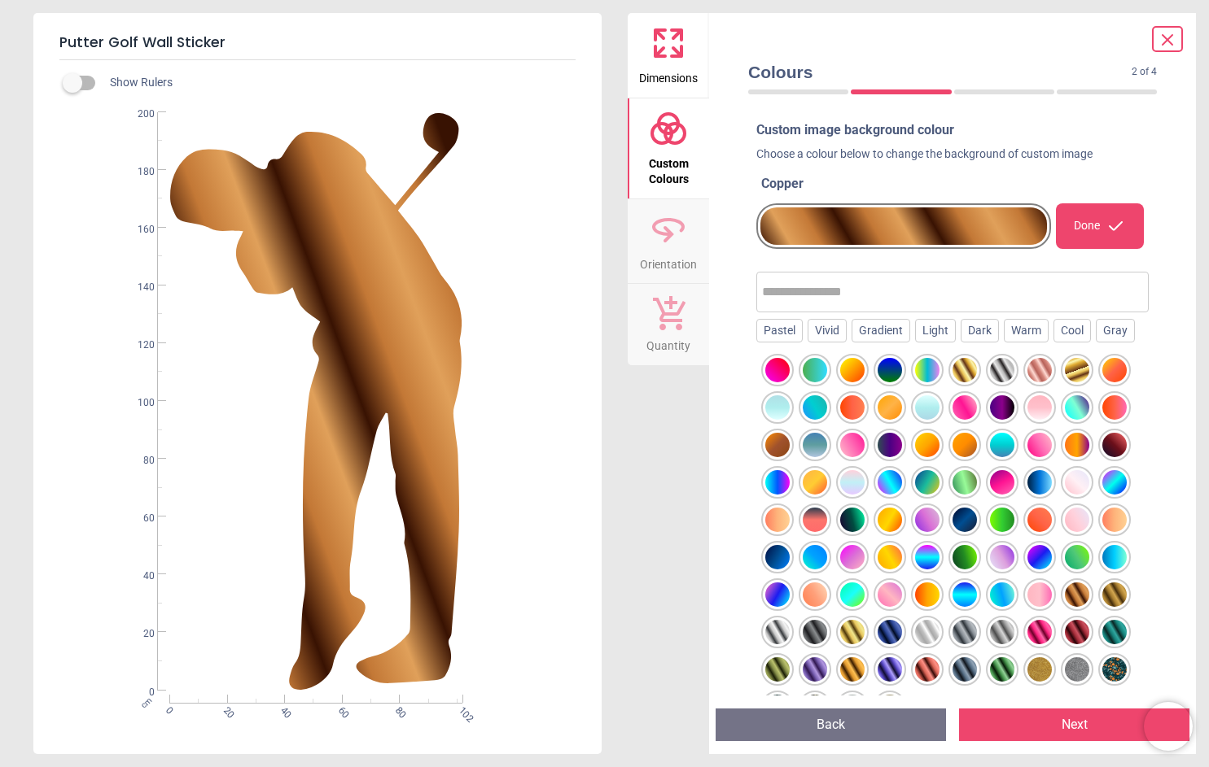
click at [952, 525] on div at bounding box center [964, 520] width 24 height 24
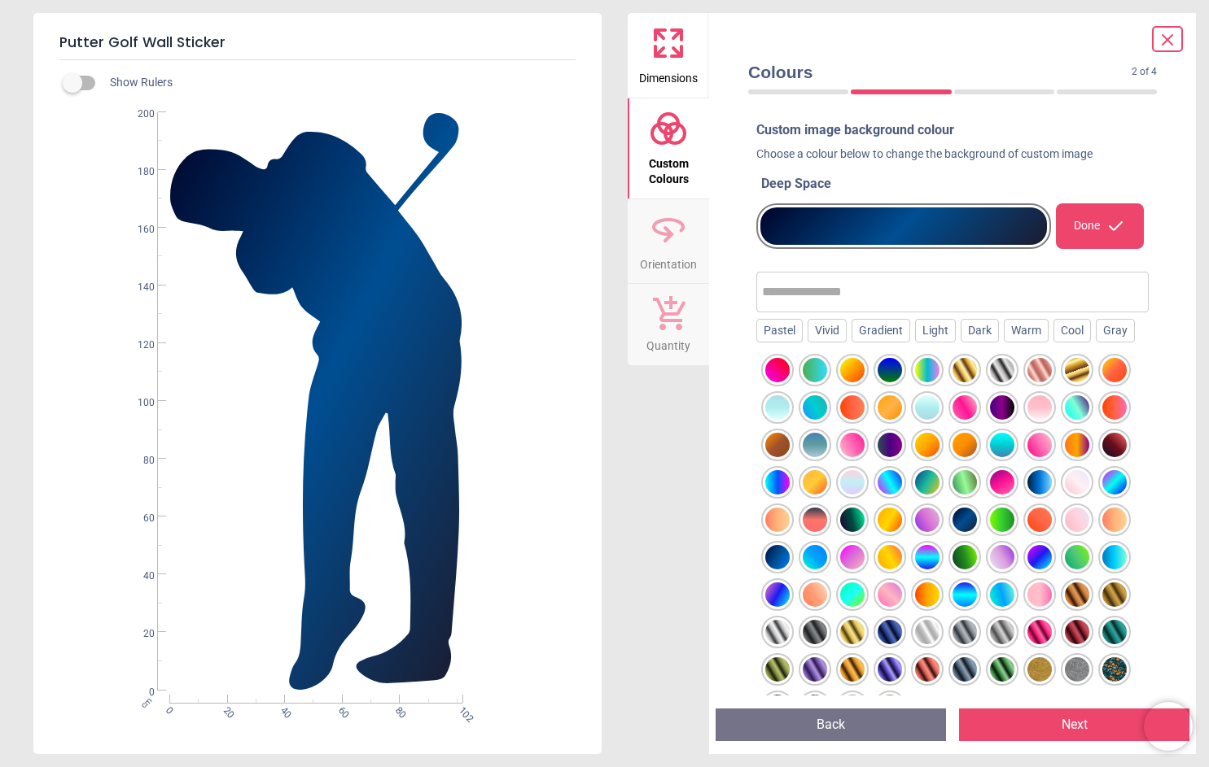
click at [1064, 409] on div at bounding box center [1076, 408] width 24 height 24
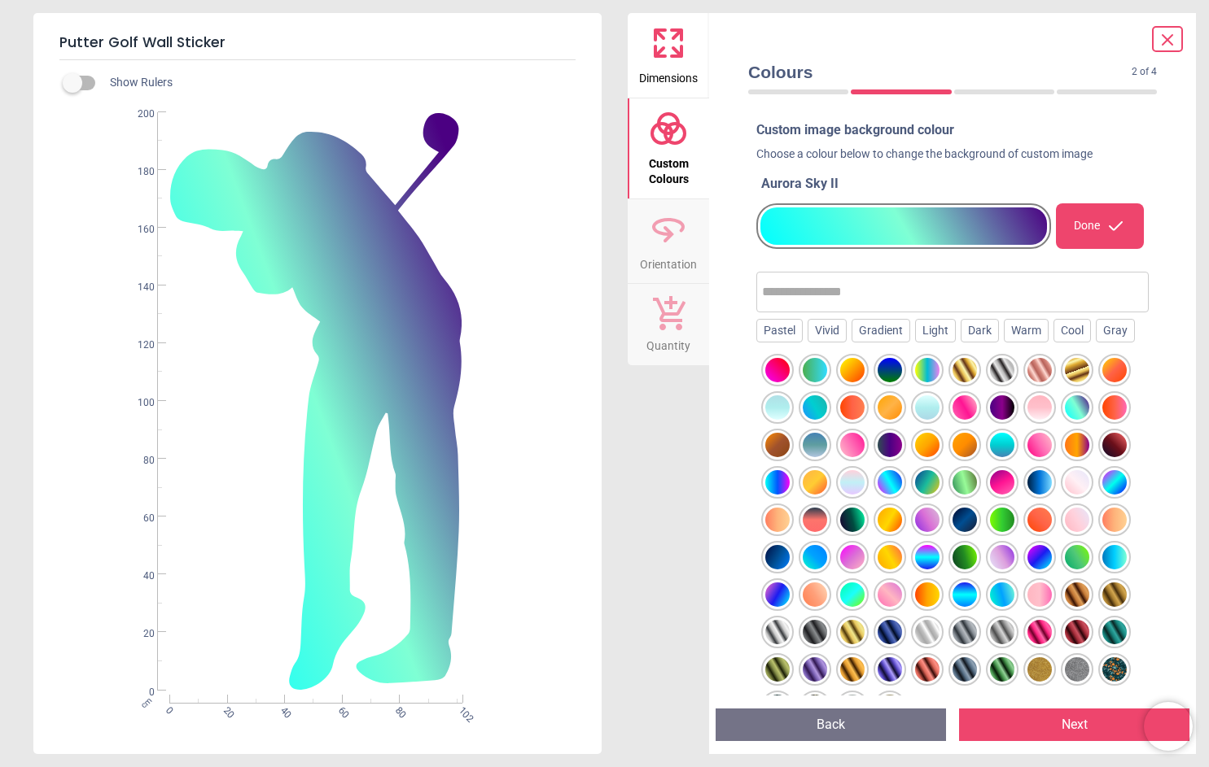
click at [902, 433] on div at bounding box center [889, 445] width 24 height 24
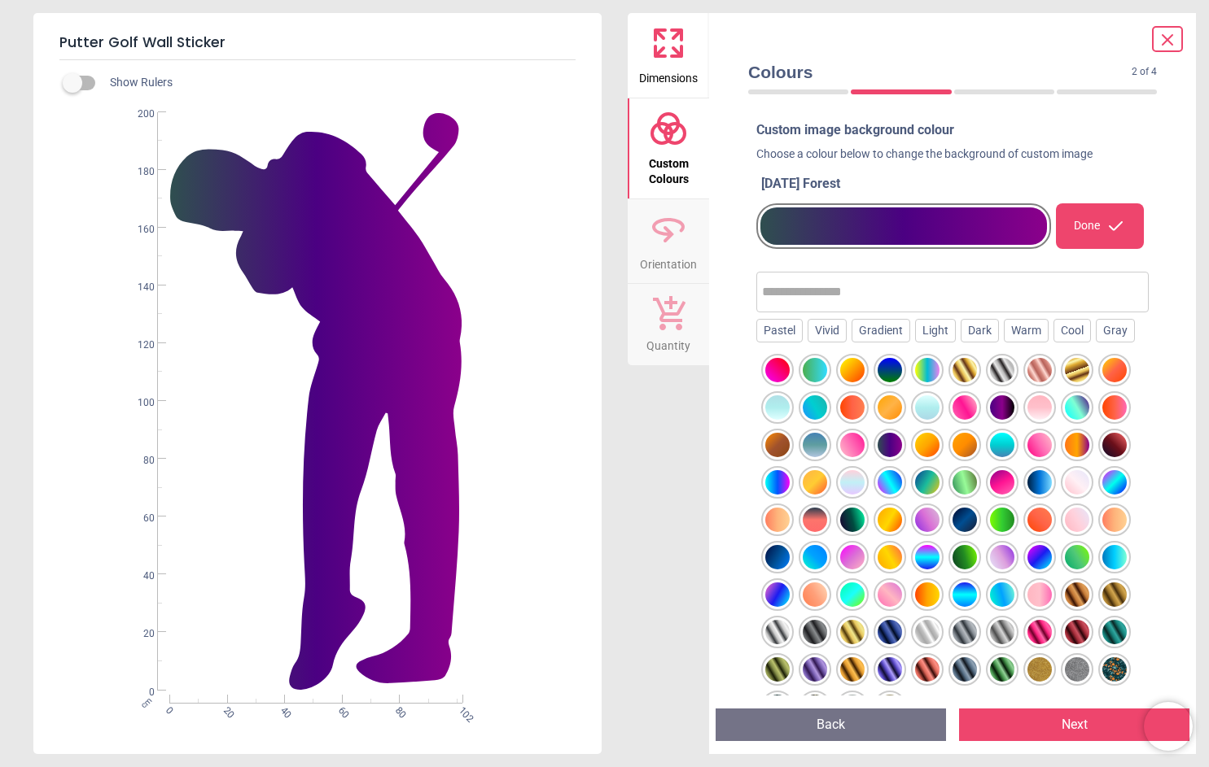
click at [939, 433] on div at bounding box center [927, 445] width 24 height 24
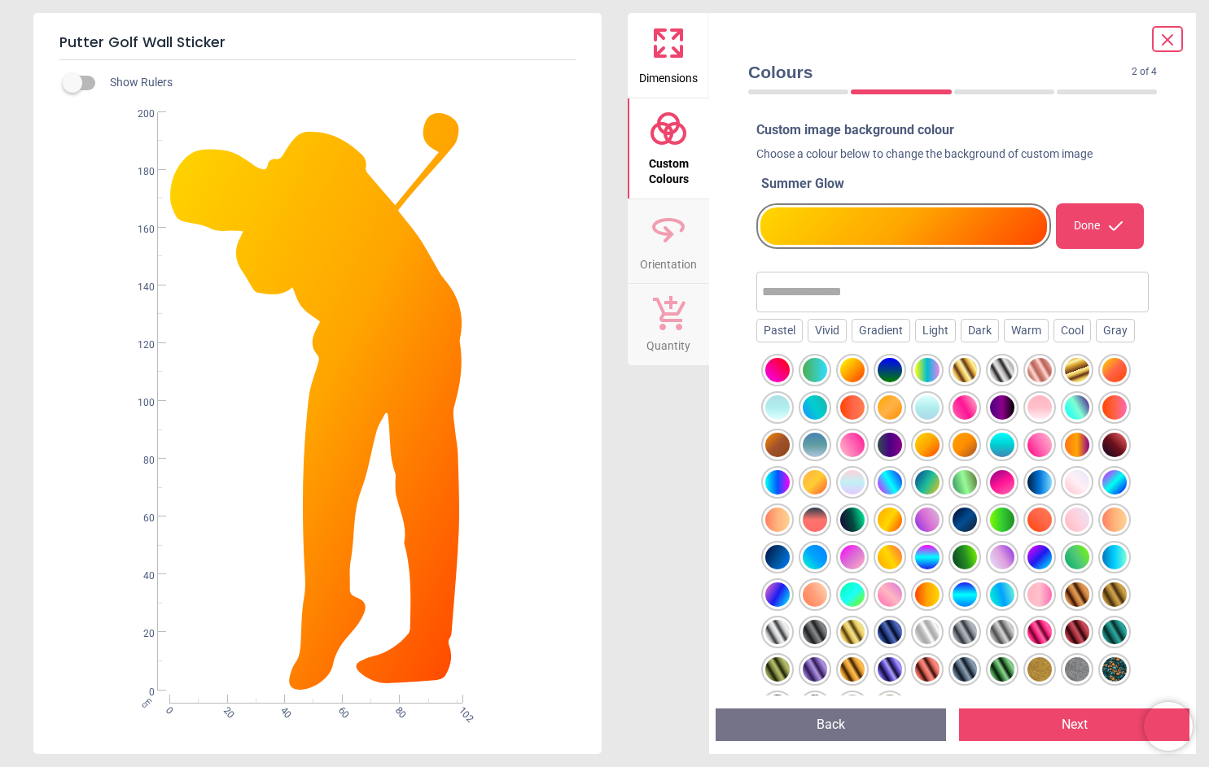
click at [1019, 718] on button "Next" at bounding box center [1074, 725] width 230 height 33
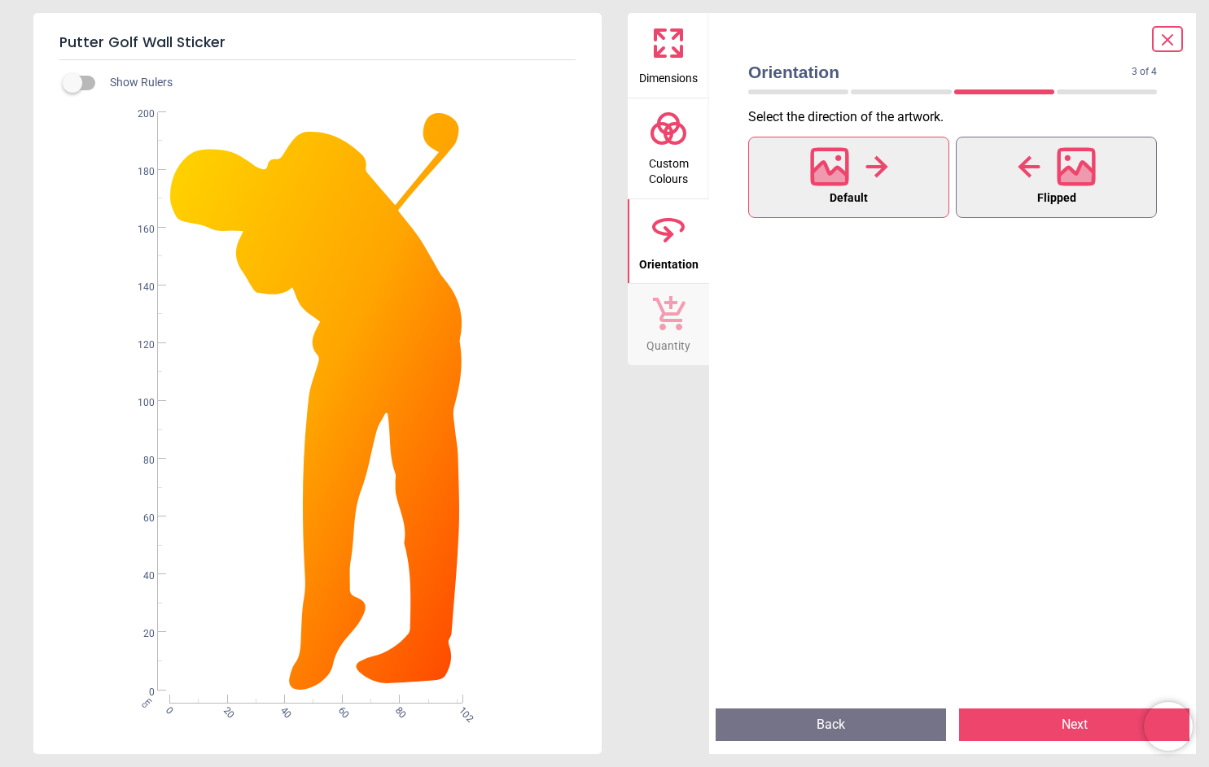
click at [1007, 194] on button "Flipped" at bounding box center [1055, 177] width 201 height 81
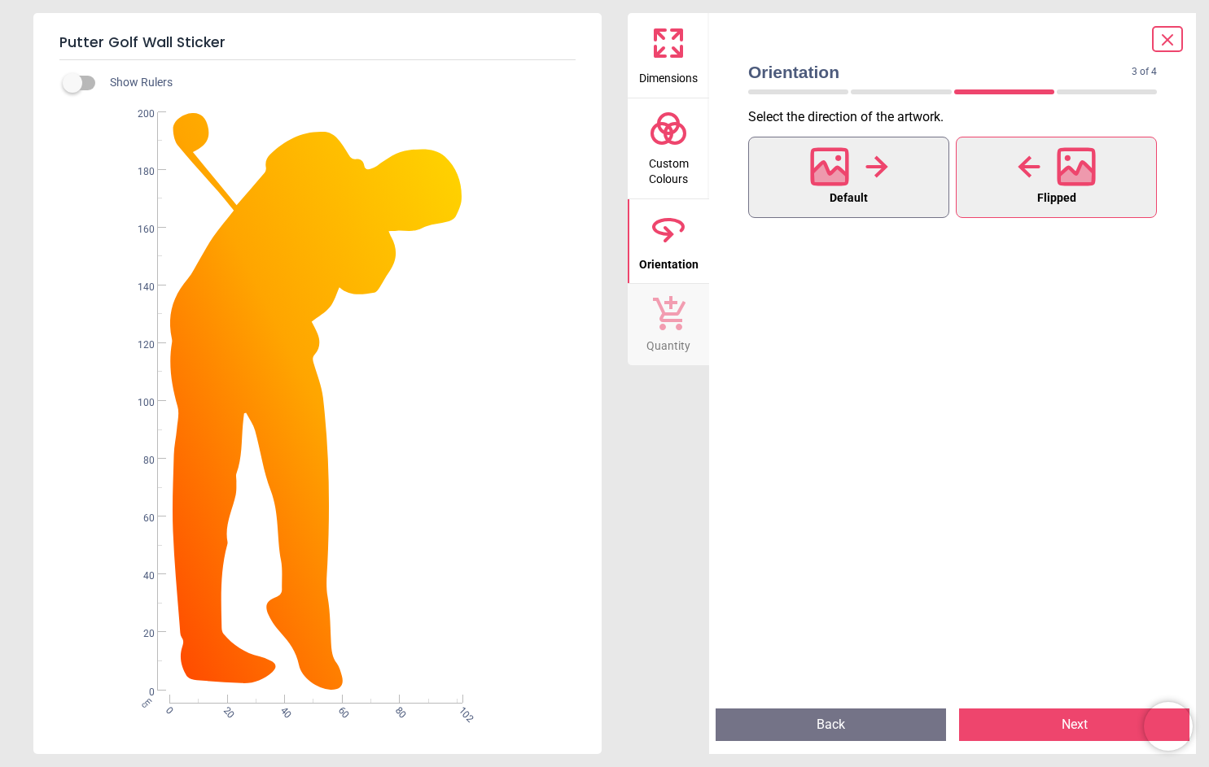
click at [903, 184] on button "Default" at bounding box center [848, 177] width 201 height 81
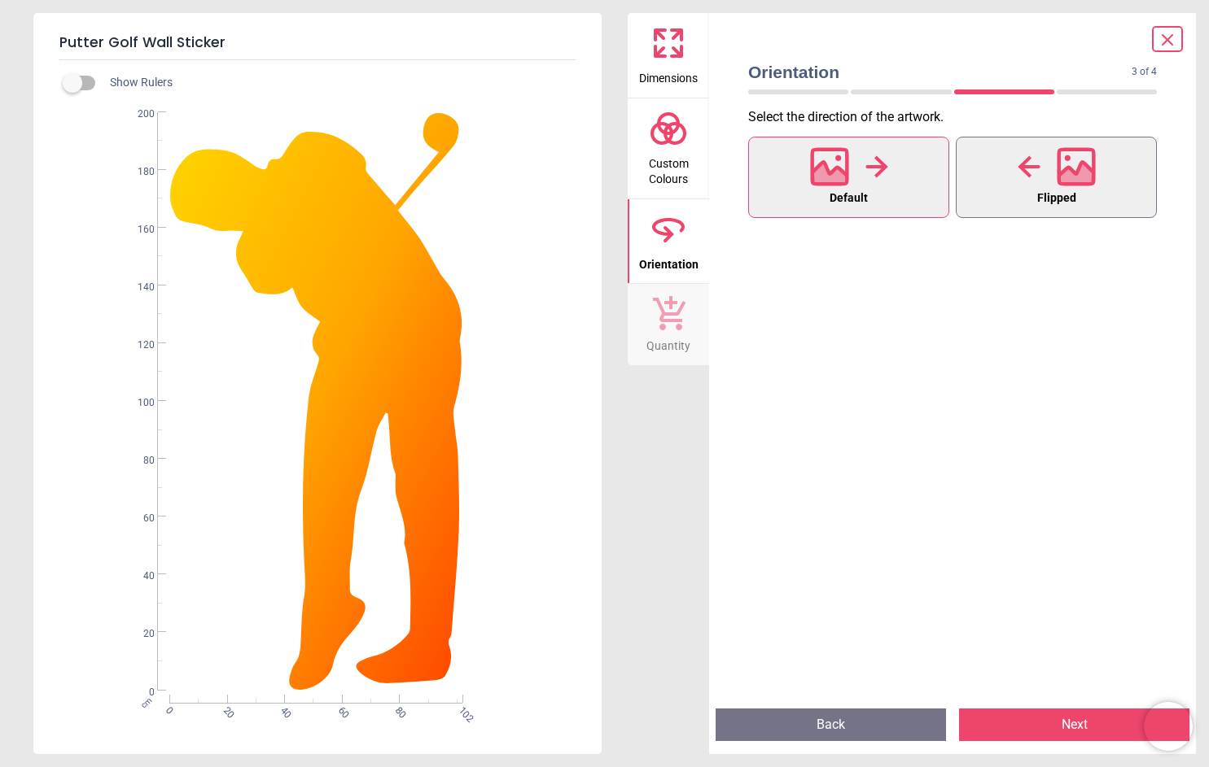
click at [1034, 177] on icon at bounding box center [1028, 167] width 23 height 24
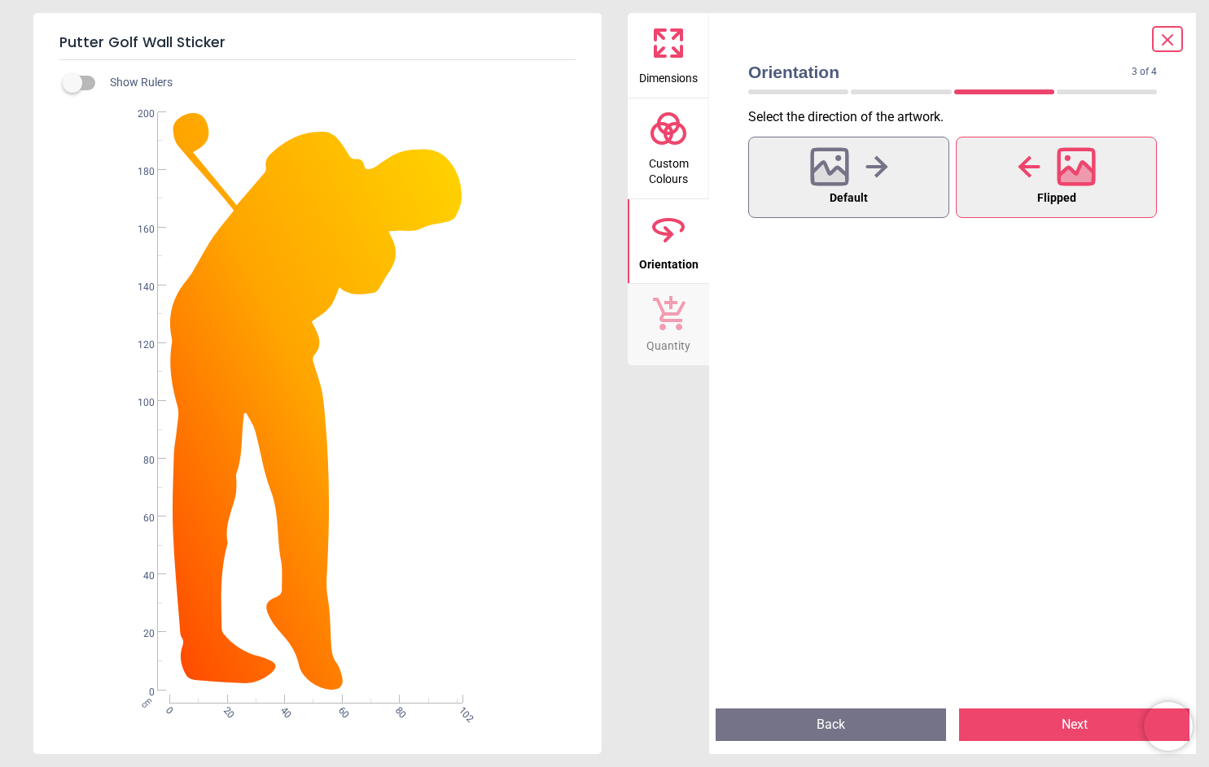
click at [1027, 719] on button "Next" at bounding box center [1074, 725] width 230 height 33
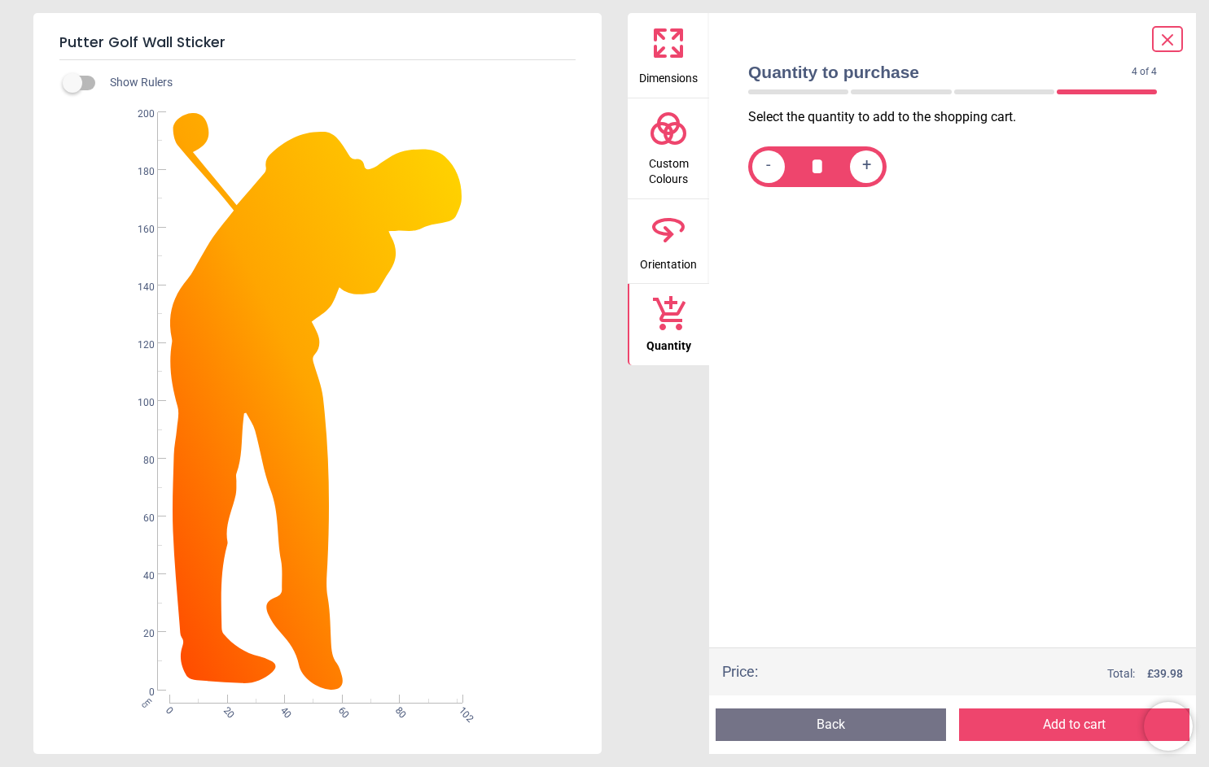
click at [1168, 42] on icon at bounding box center [1167, 40] width 10 height 10
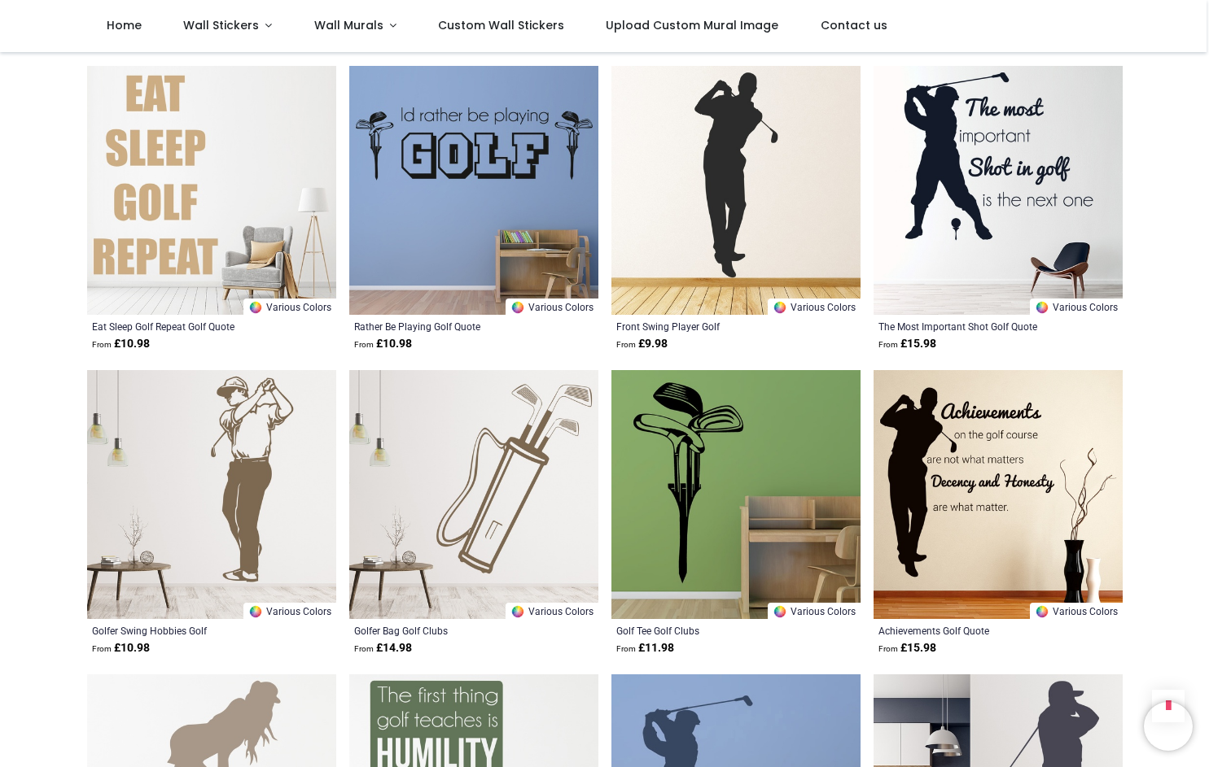
scroll to position [1302, 0]
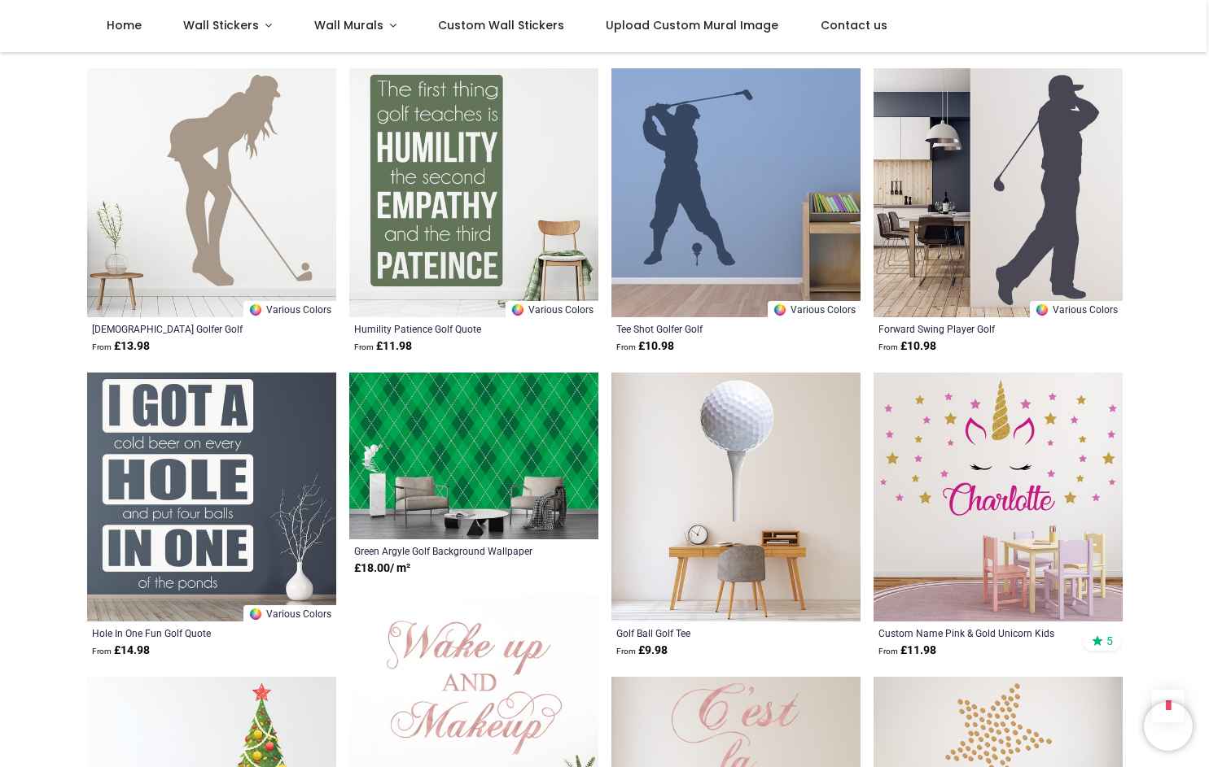
scroll to position [1790, 0]
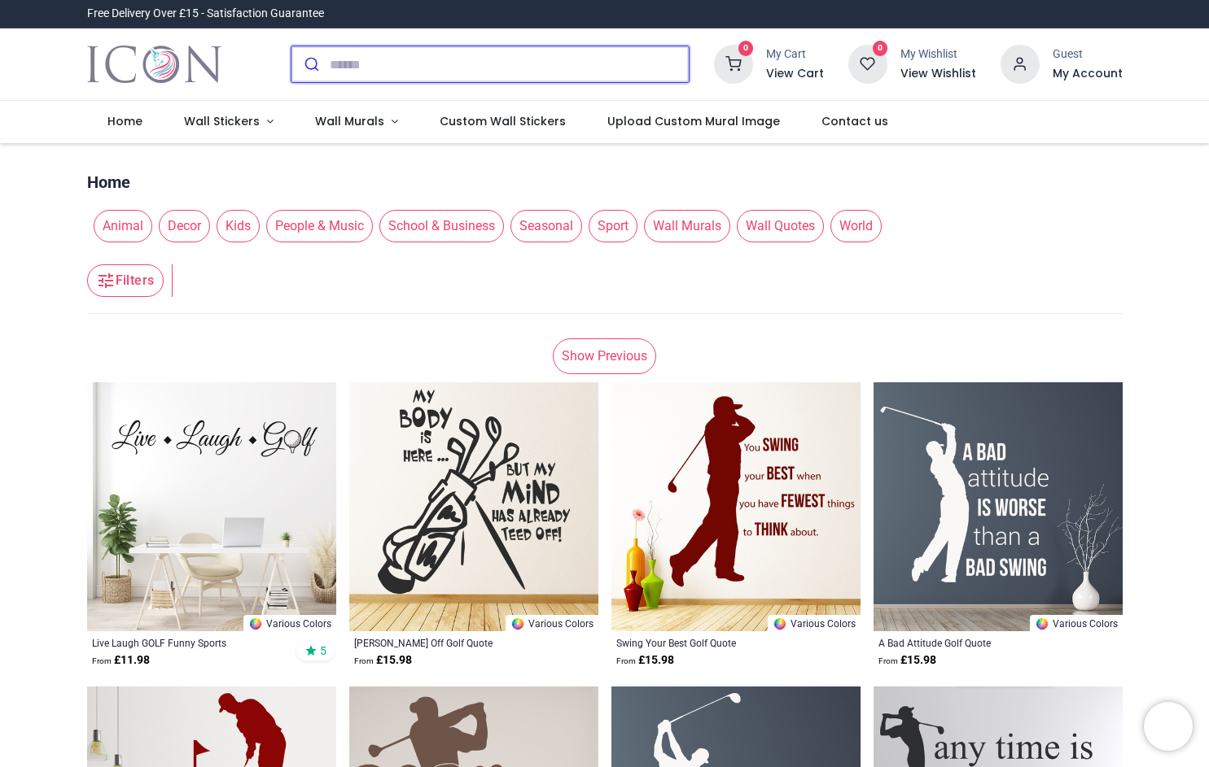
click at [438, 68] on input "search" at bounding box center [509, 64] width 359 height 36
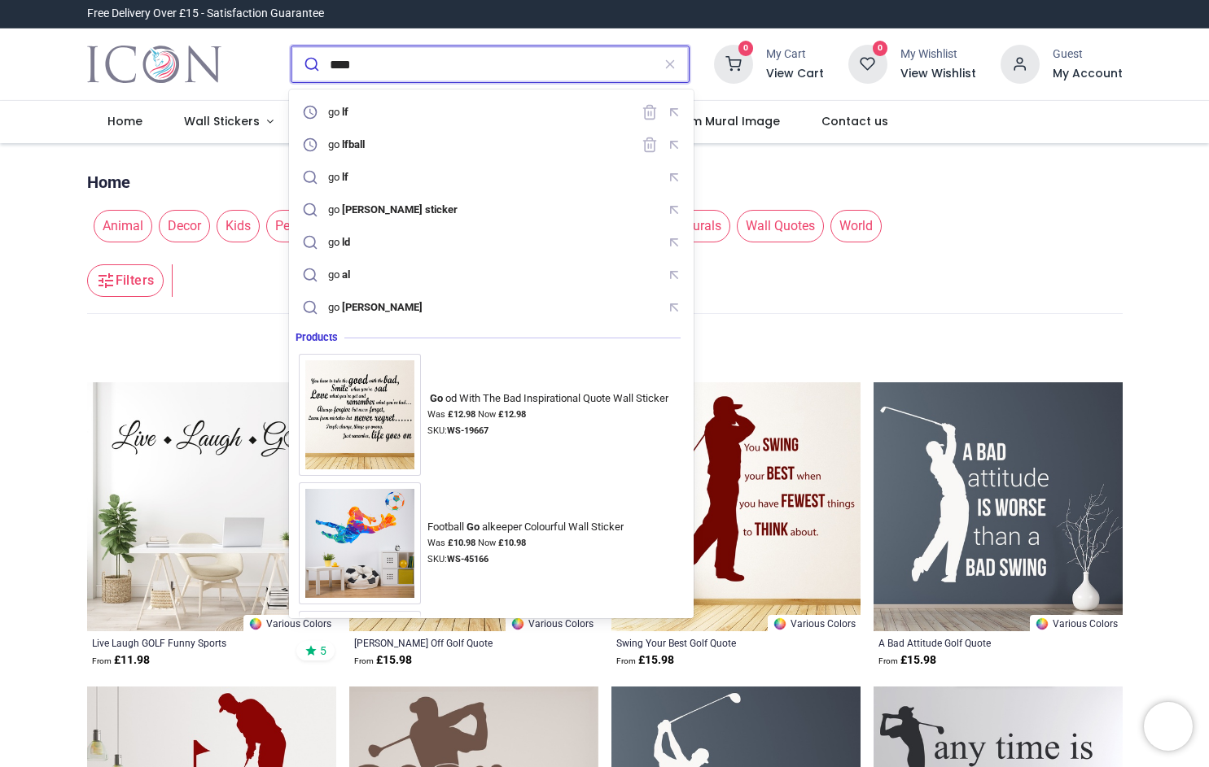
type input "****"
click at [291, 46] on button "submit" at bounding box center [310, 64] width 38 height 36
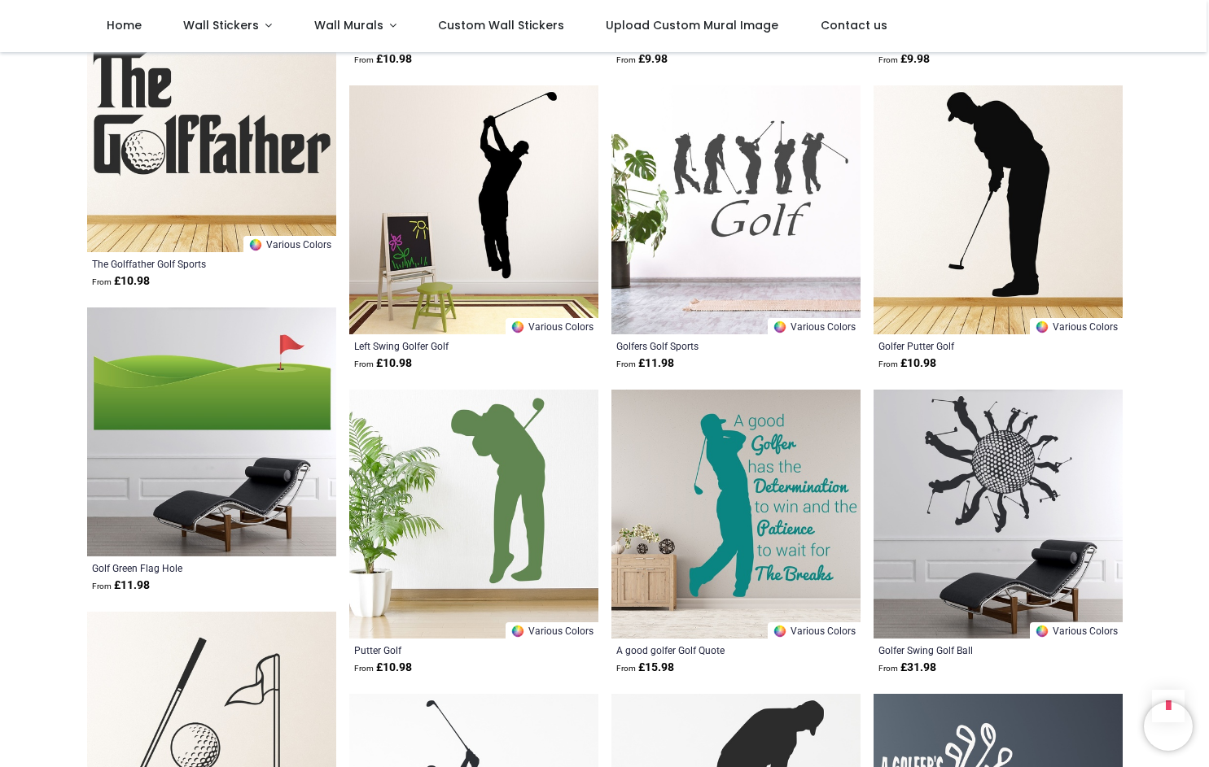
scroll to position [1384, 0]
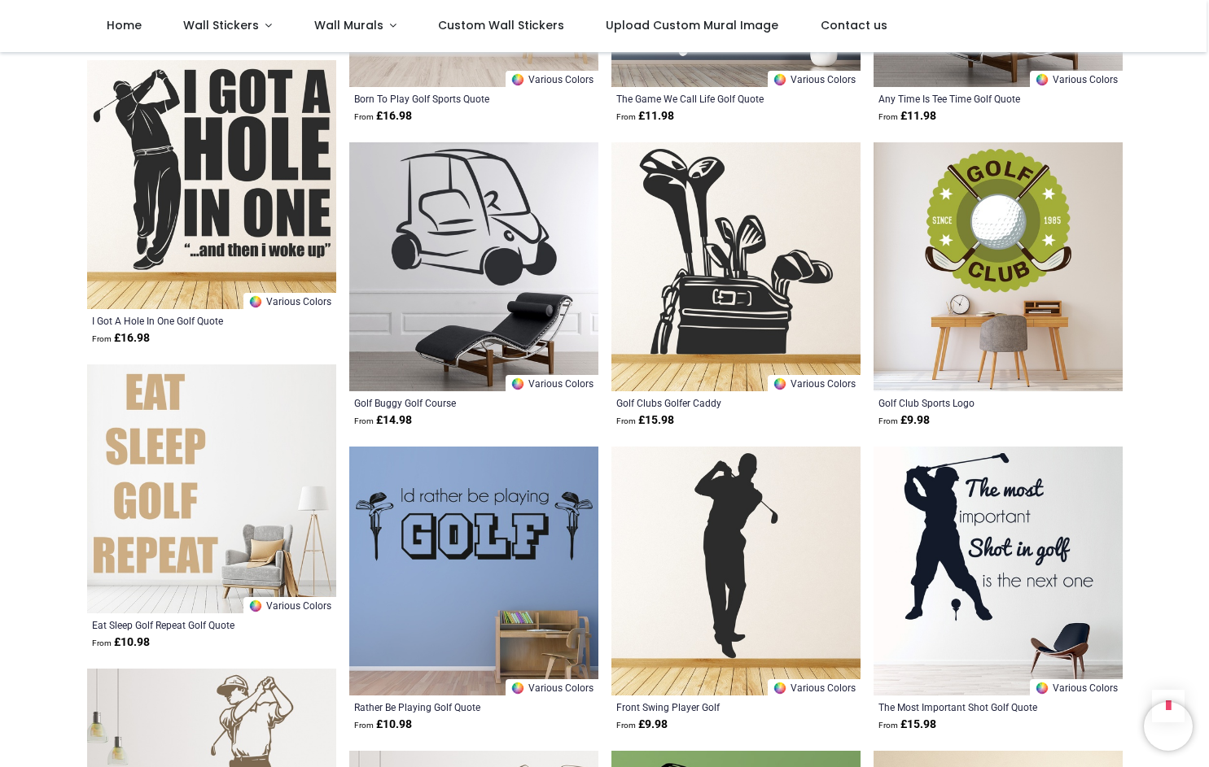
scroll to position [3011, 0]
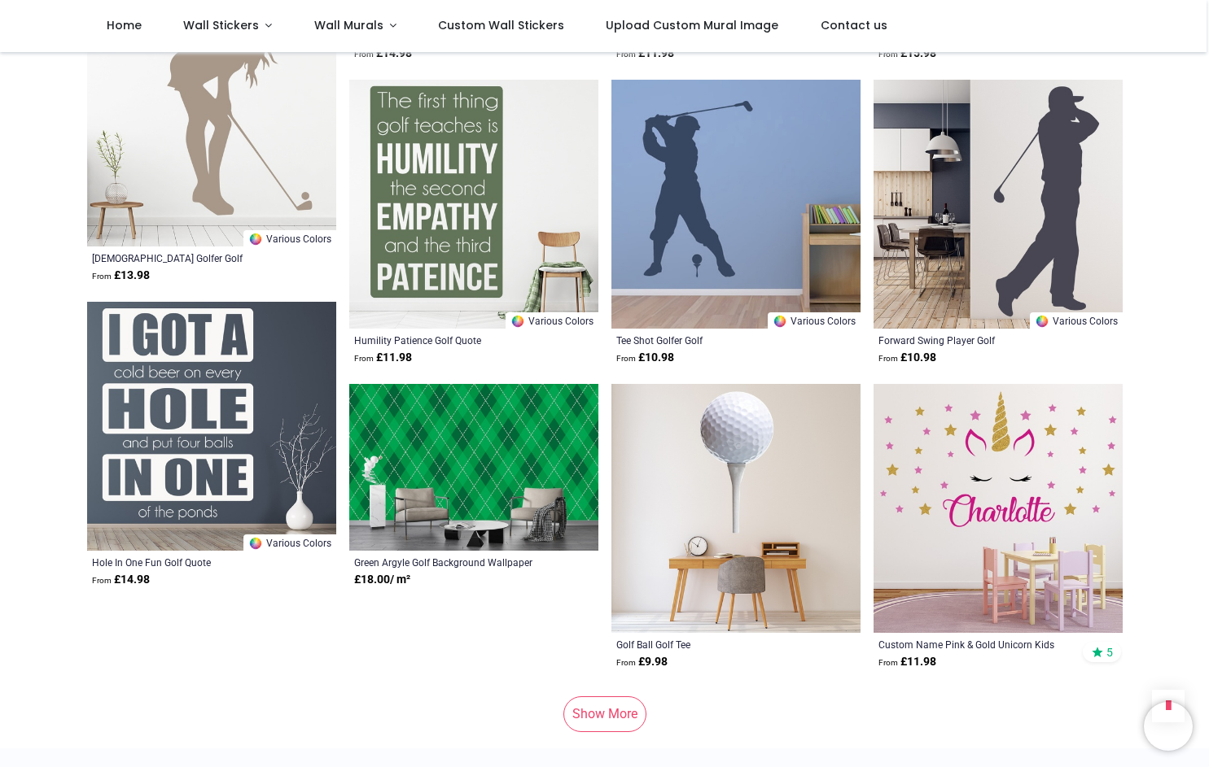
scroll to position [3825, 0]
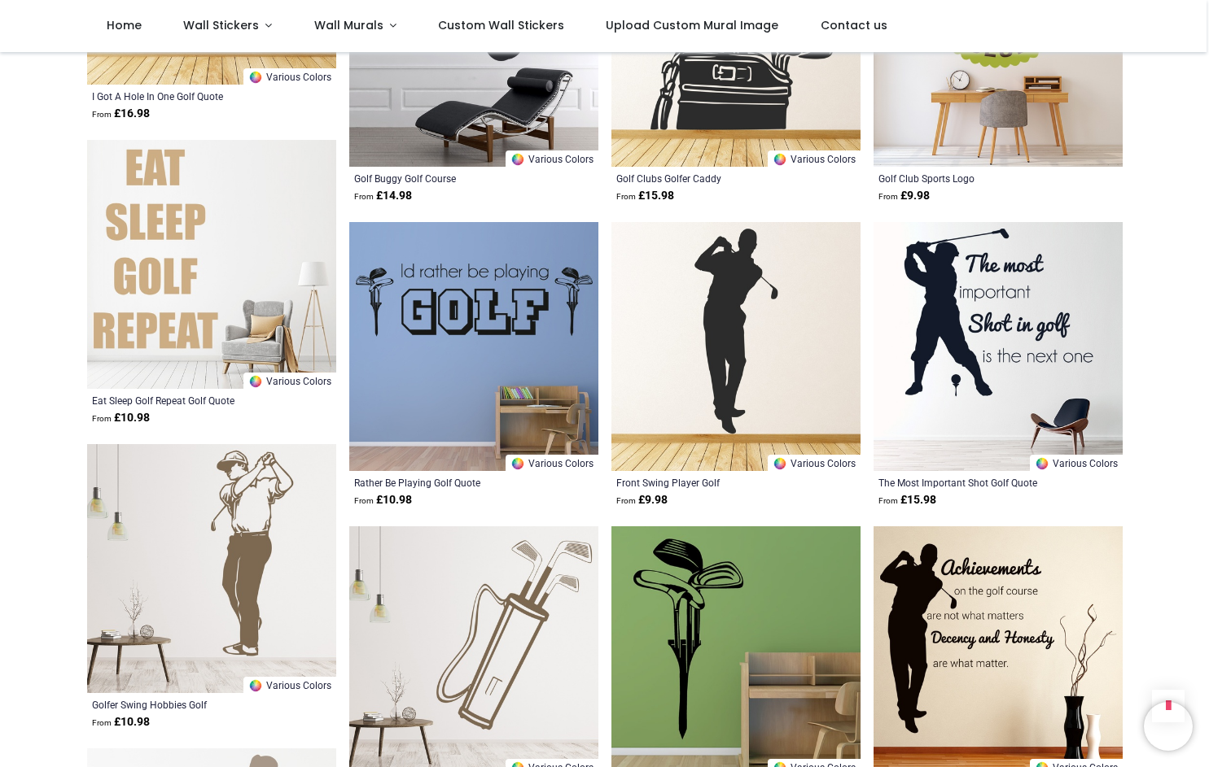
scroll to position [2930, 0]
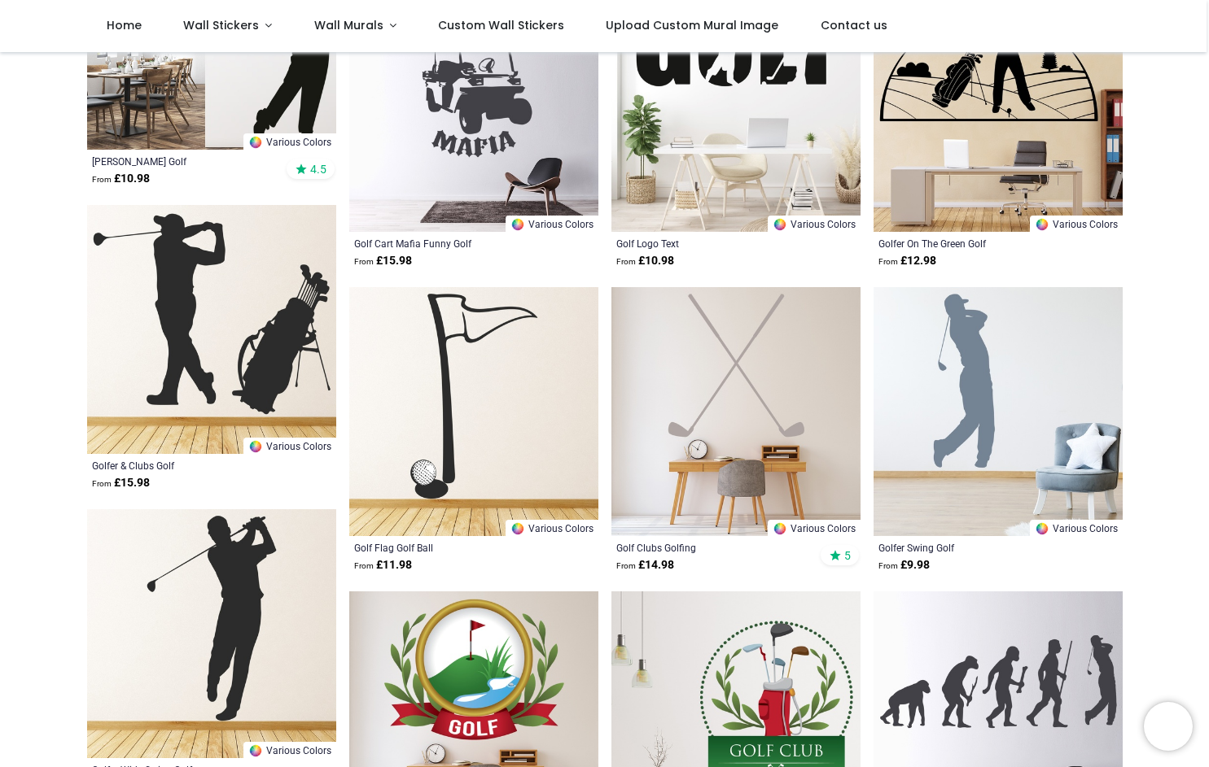
scroll to position [244, 0]
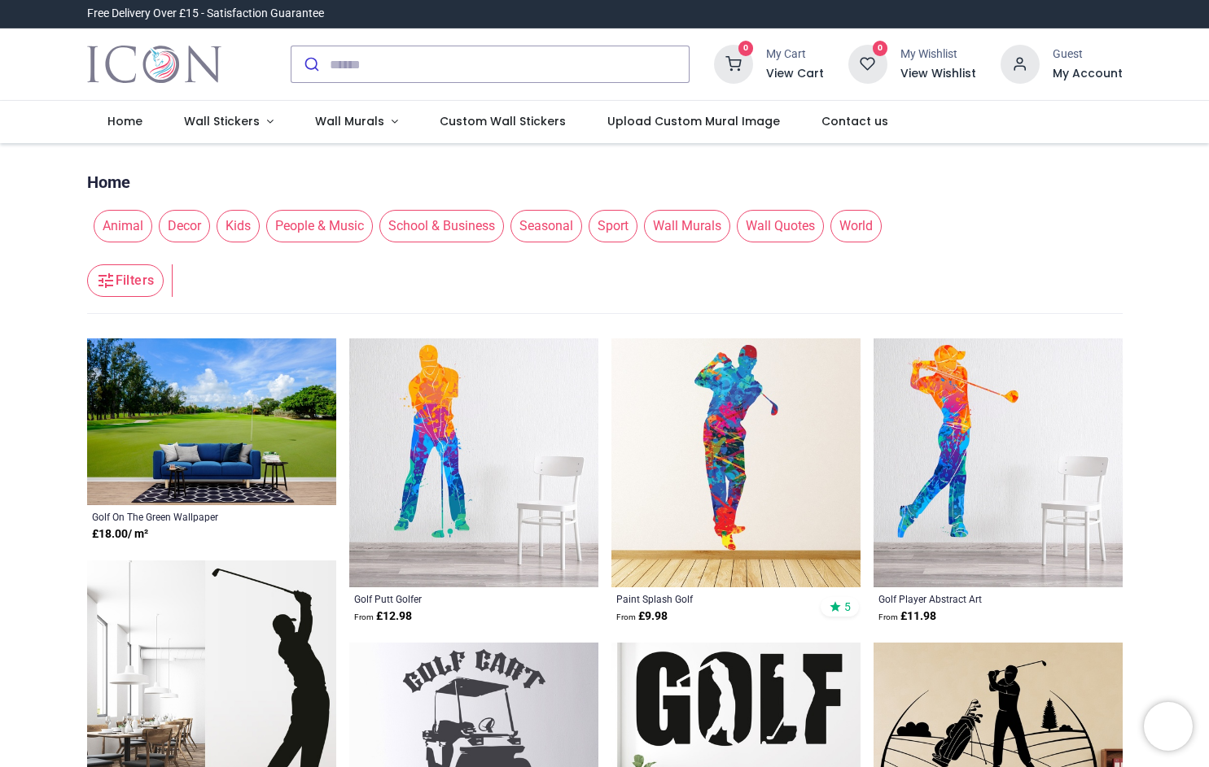
click at [429, 426] on img at bounding box center [473, 463] width 249 height 249
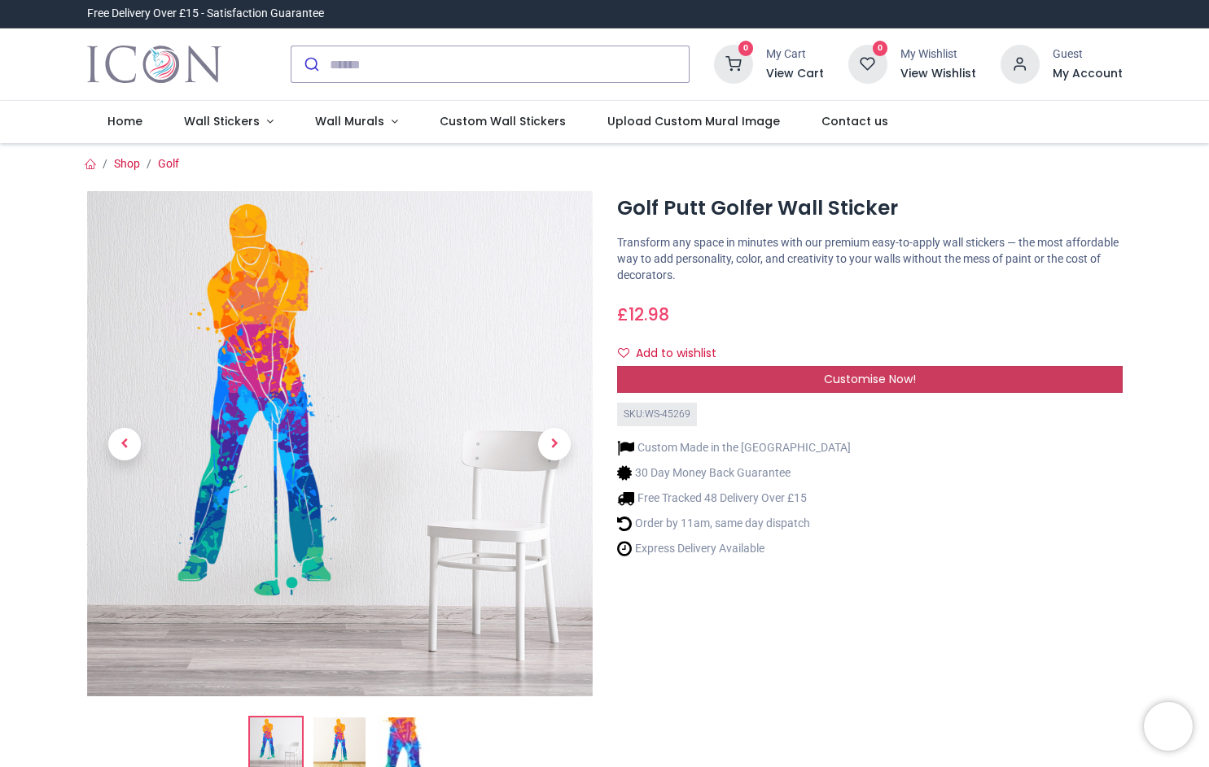
click at [875, 369] on div "Customise Now!" at bounding box center [869, 380] width 505 height 28
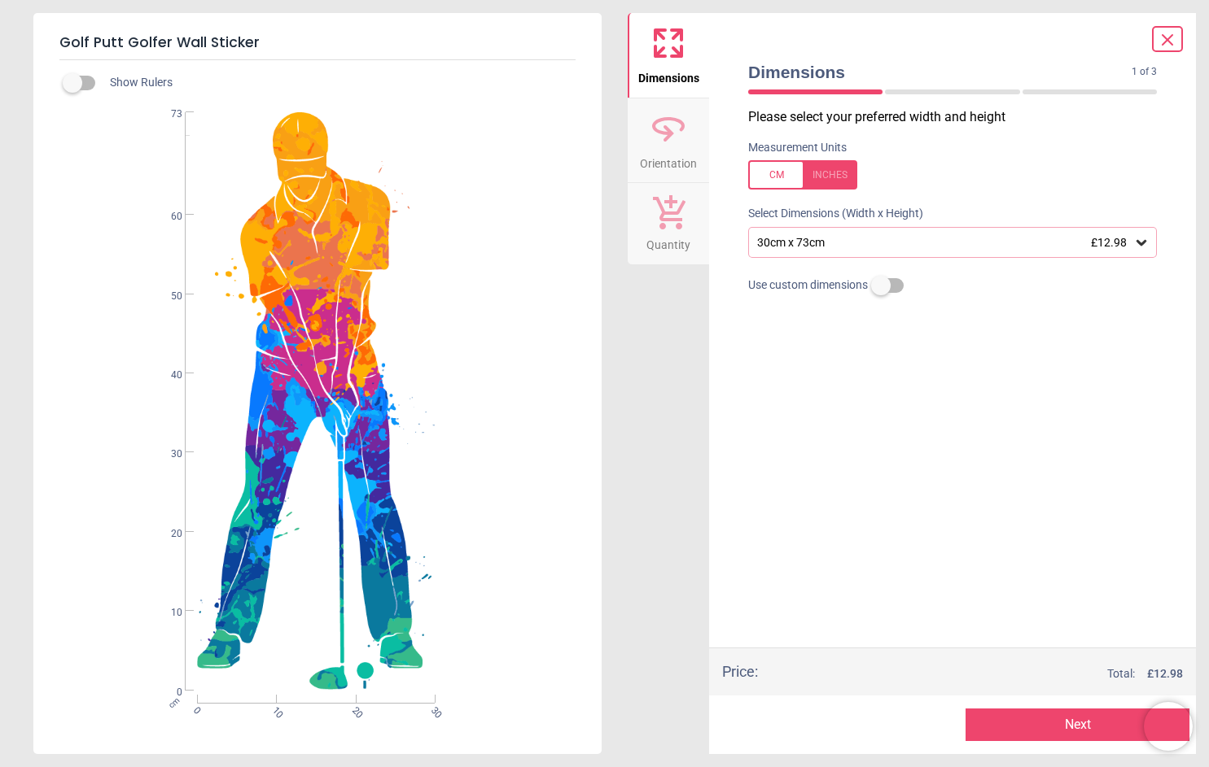
click at [832, 242] on div "30cm x 73cm £12.98" at bounding box center [944, 243] width 378 height 14
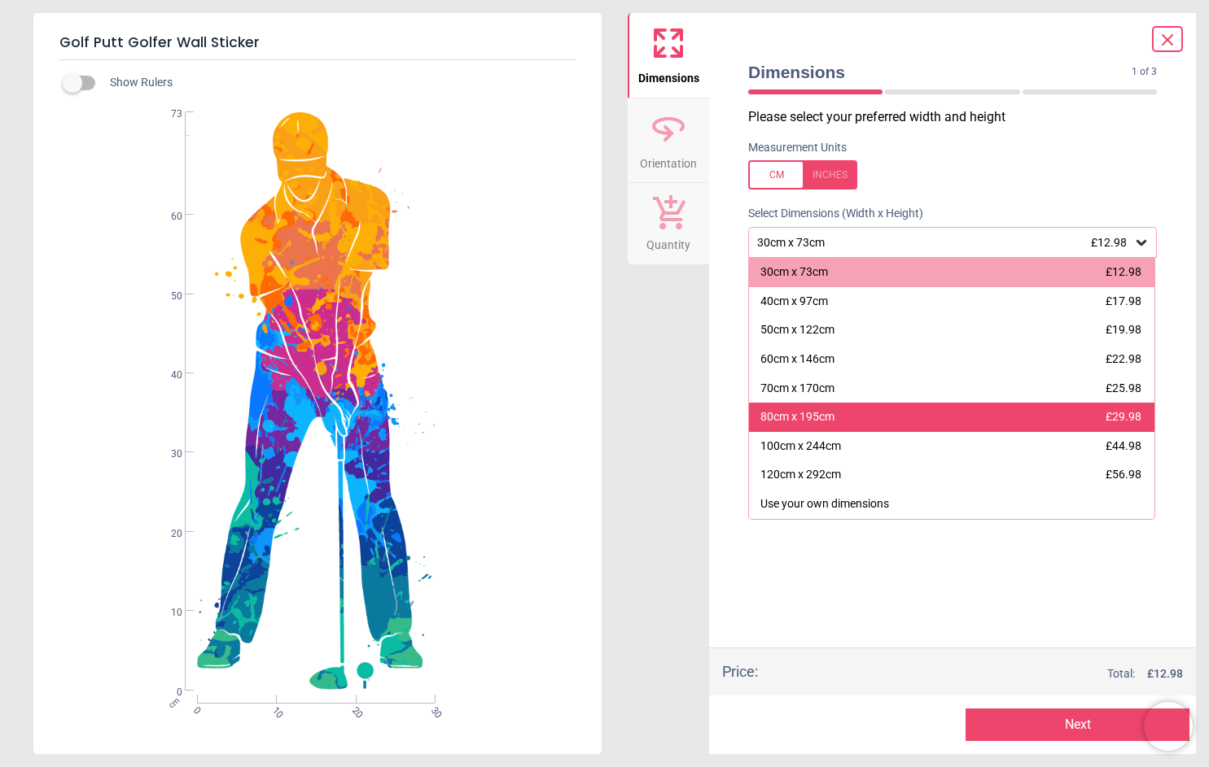
click at [810, 414] on div "80cm x 195cm" at bounding box center [797, 417] width 74 height 16
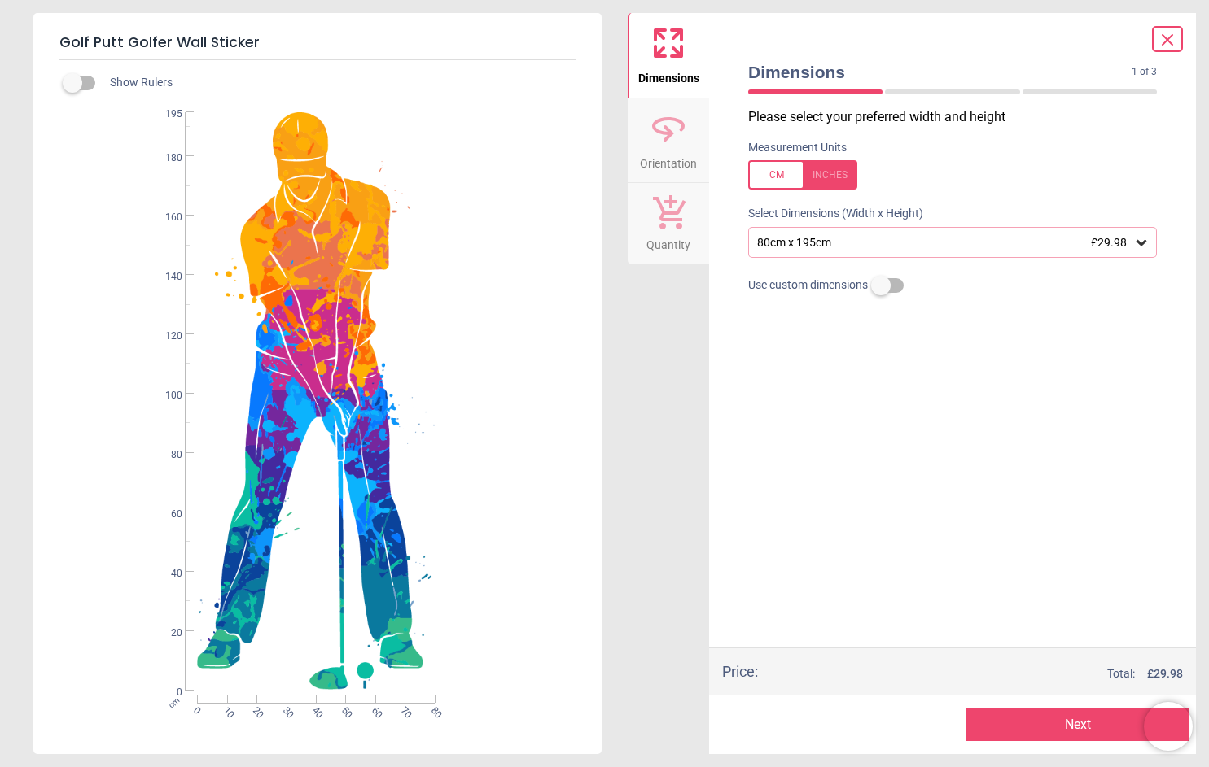
click at [871, 243] on div "80cm x 195cm £29.98" at bounding box center [944, 243] width 378 height 14
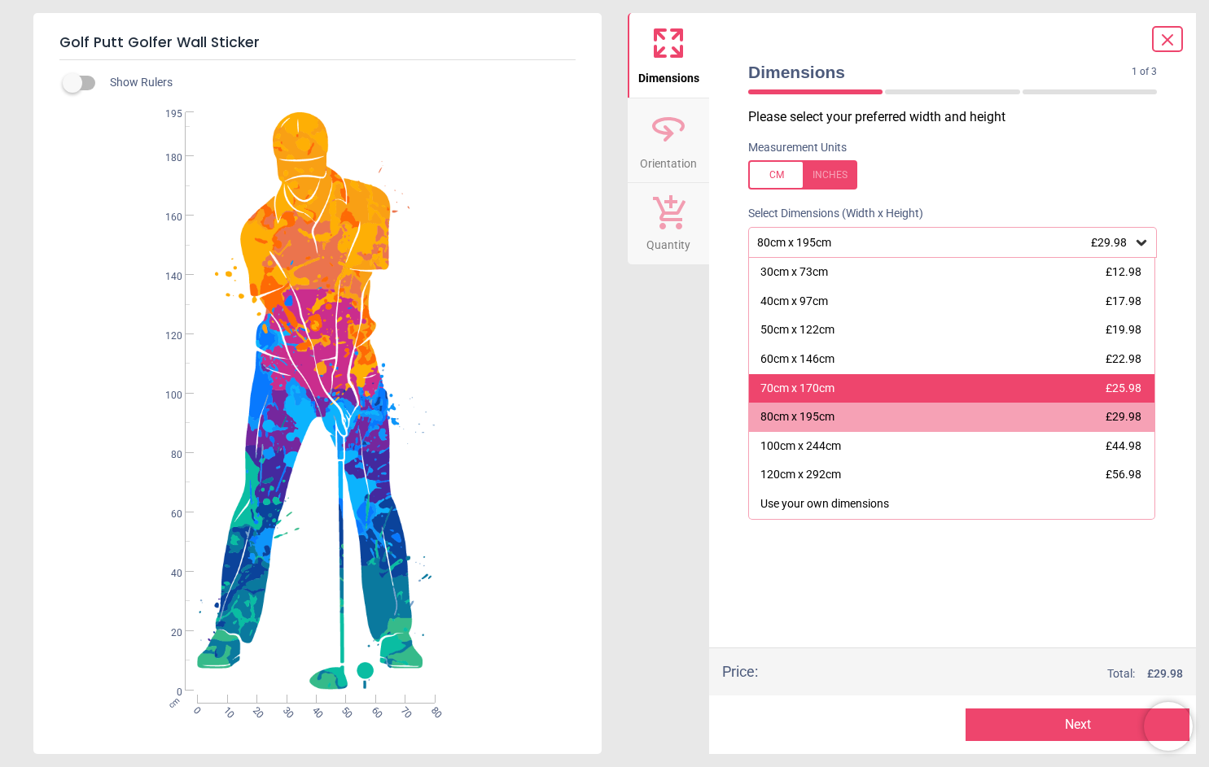
click at [826, 399] on div "70cm x 170cm £25.98" at bounding box center [951, 388] width 405 height 29
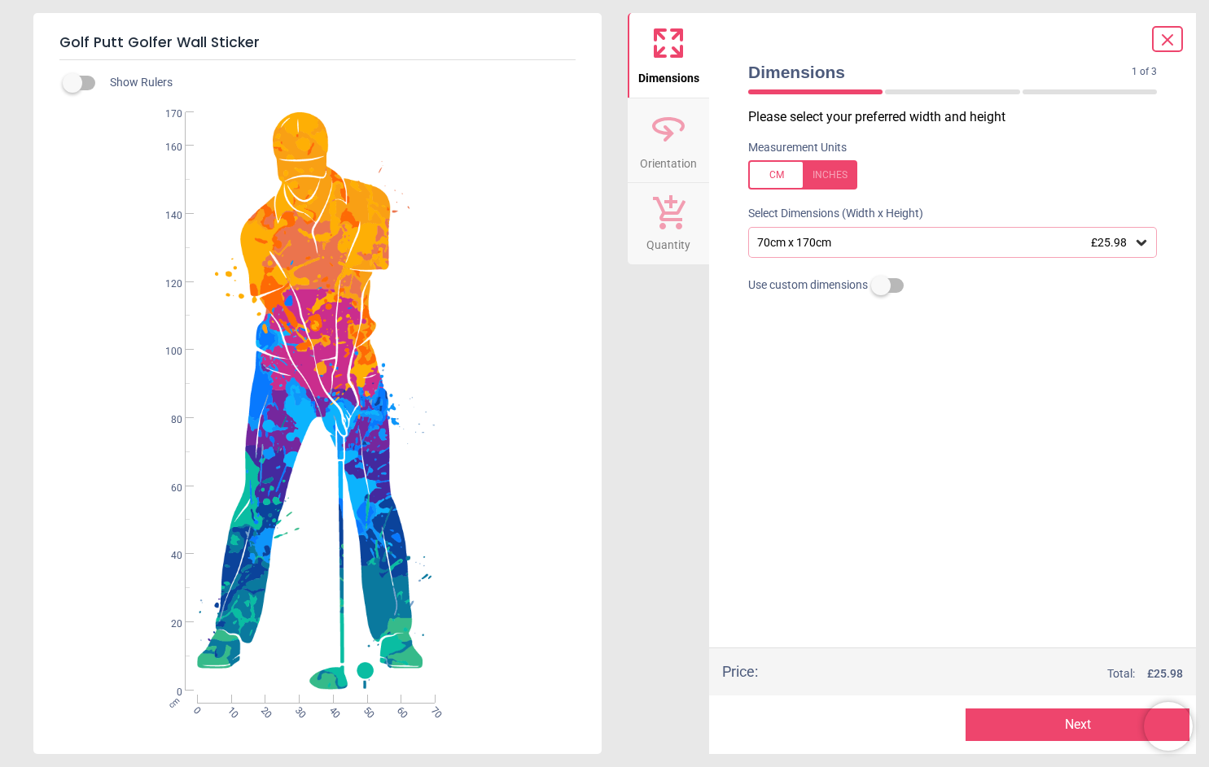
click at [855, 247] on div "70cm x 170cm £25.98" at bounding box center [944, 243] width 378 height 14
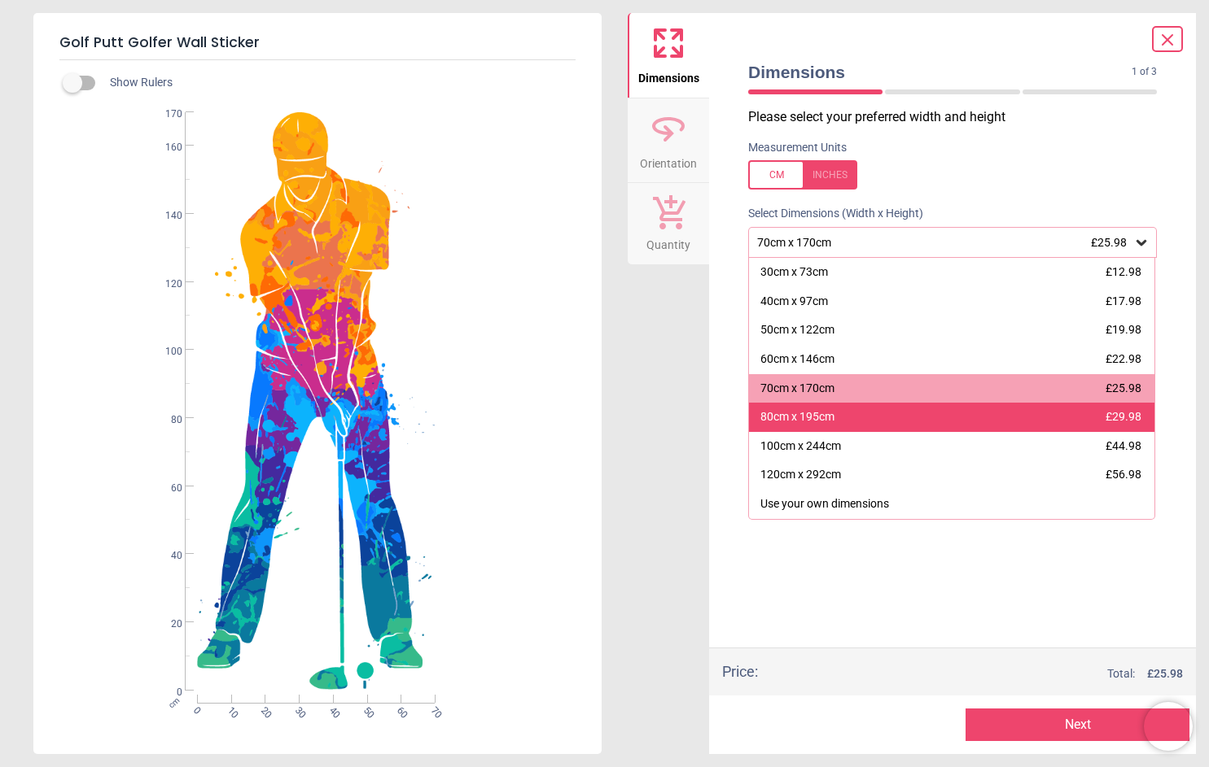
click at [803, 412] on div "80cm x 195cm" at bounding box center [797, 417] width 74 height 16
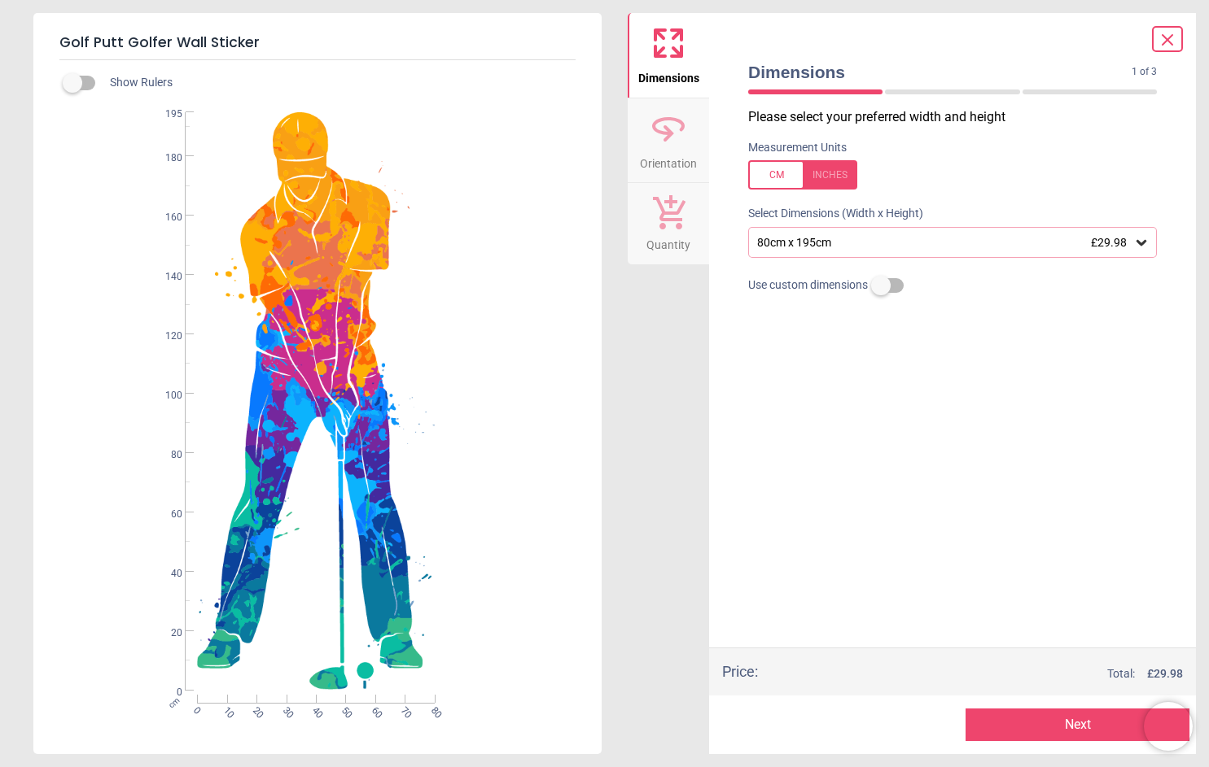
click at [1009, 719] on button "Next" at bounding box center [1077, 725] width 224 height 33
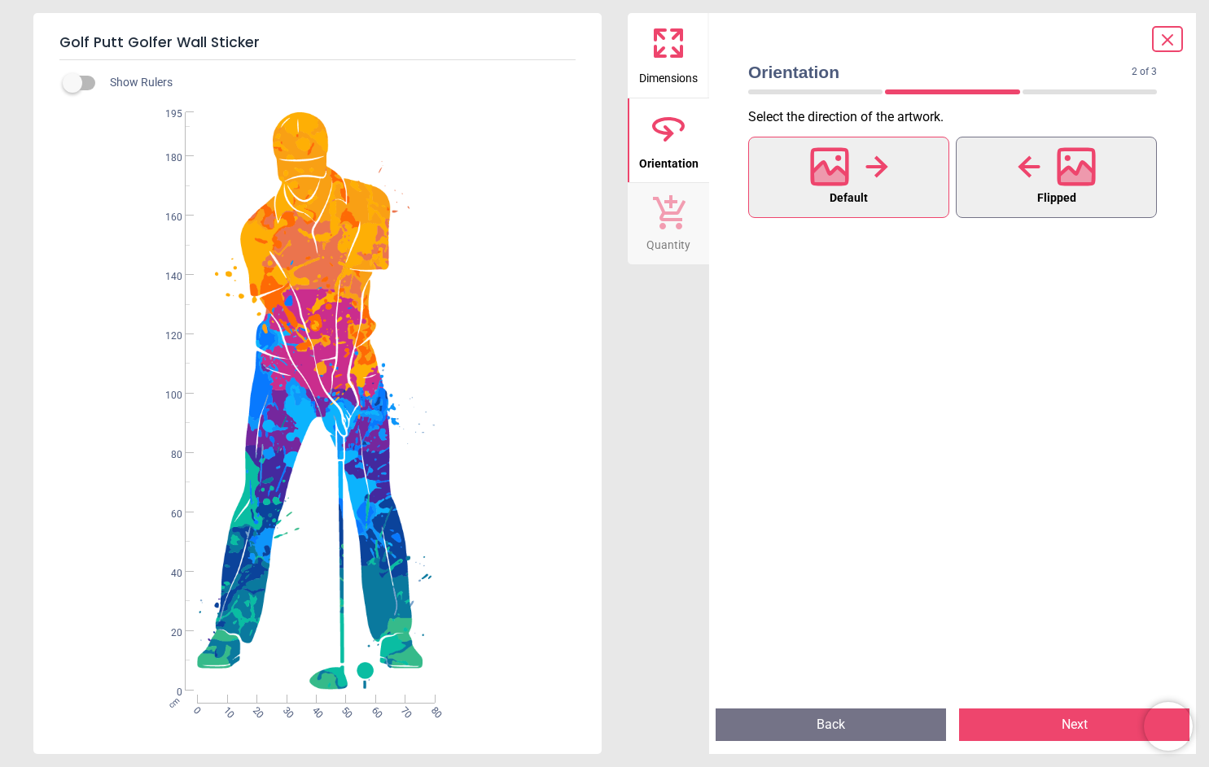
click at [1043, 190] on span "Flipped" at bounding box center [1056, 198] width 39 height 21
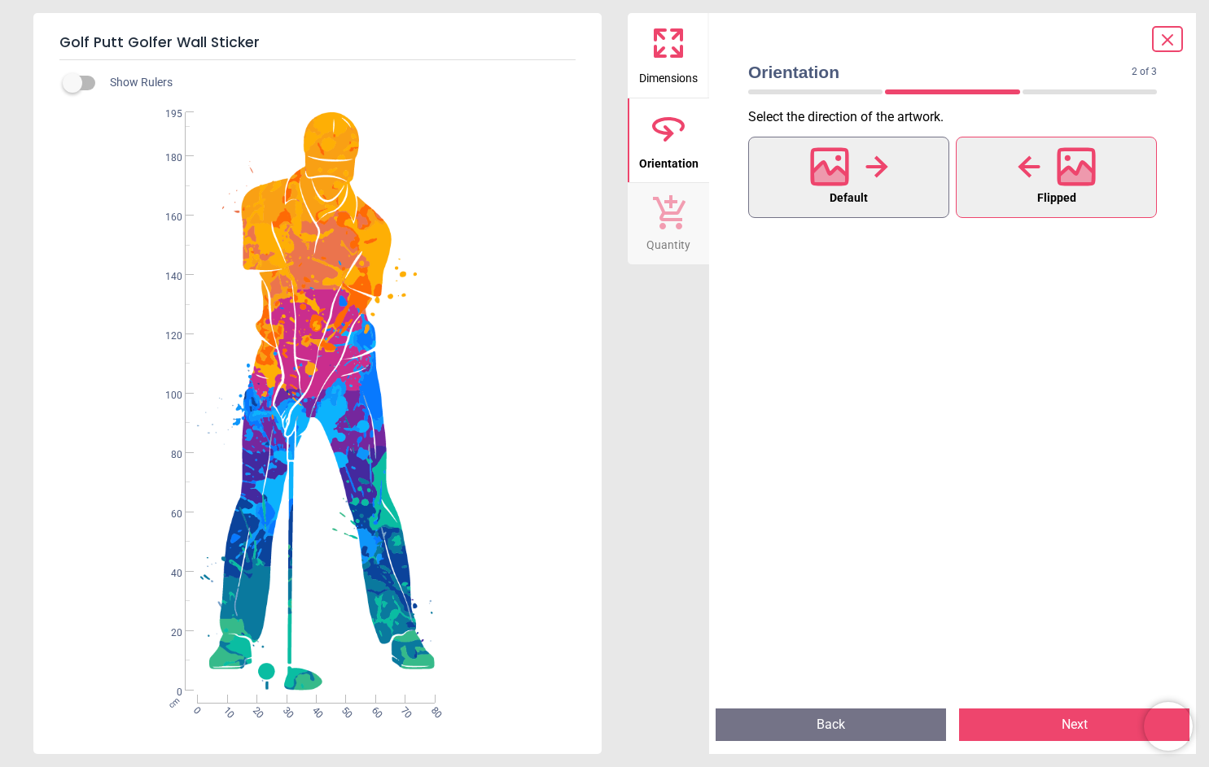
click at [888, 185] on button "Default" at bounding box center [848, 177] width 201 height 81
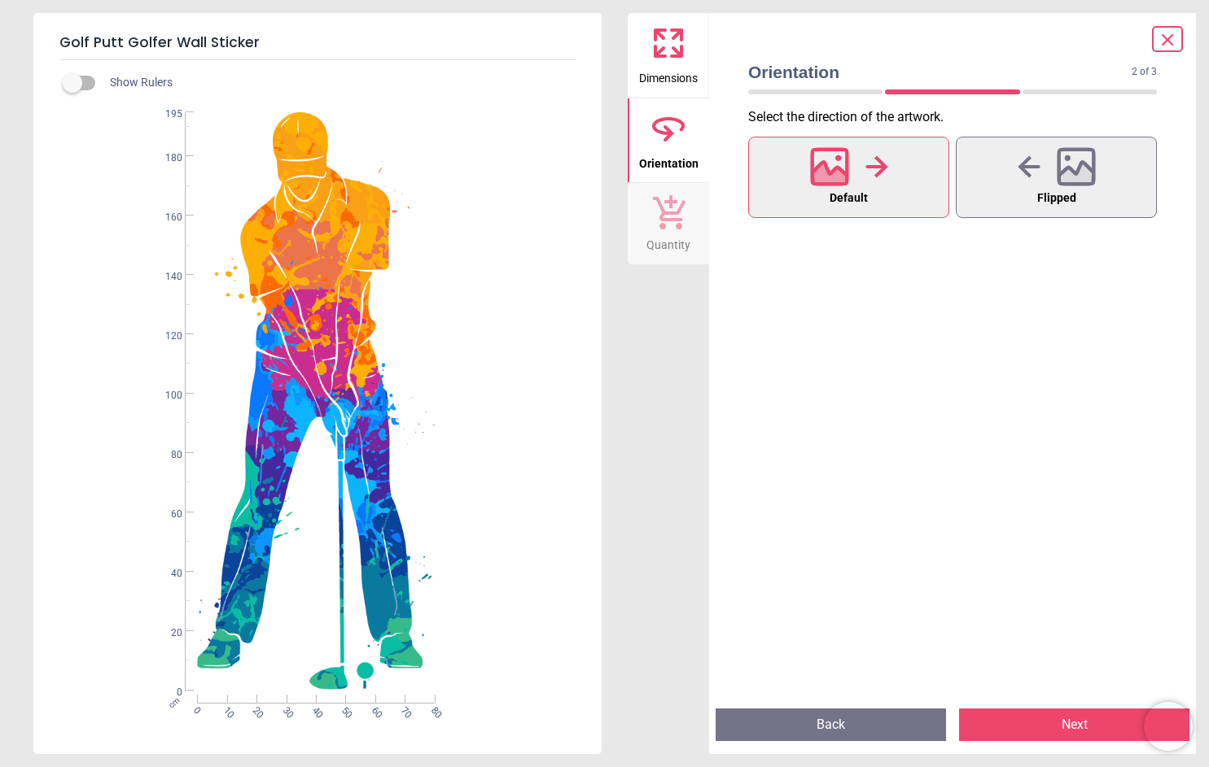
click at [1036, 723] on button "Next" at bounding box center [1074, 725] width 230 height 33
